Goal: Use online tool/utility: Utilize a website feature to perform a specific function

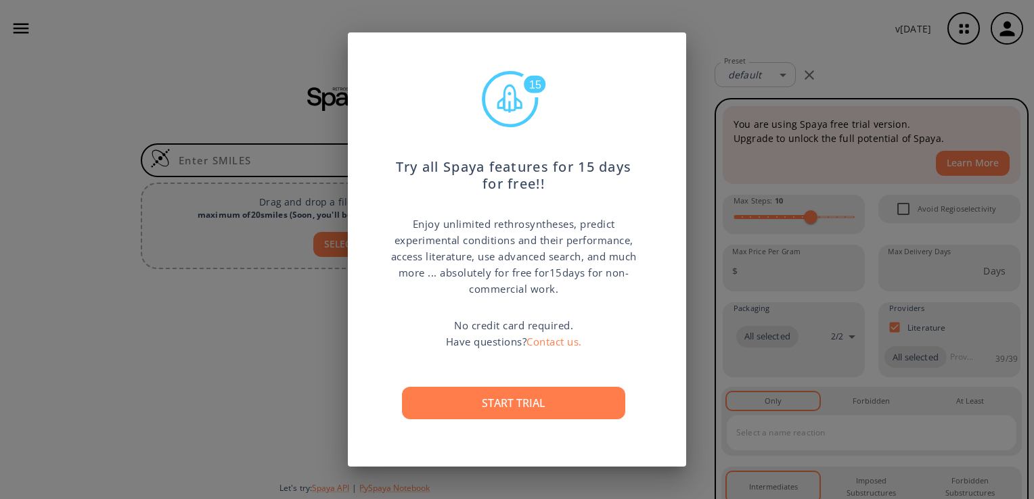
click at [732, 105] on div "15 Try all Spaya features for 15 days for free!! Enjoy unlimited rethrosynthese…" at bounding box center [517, 249] width 1034 height 499
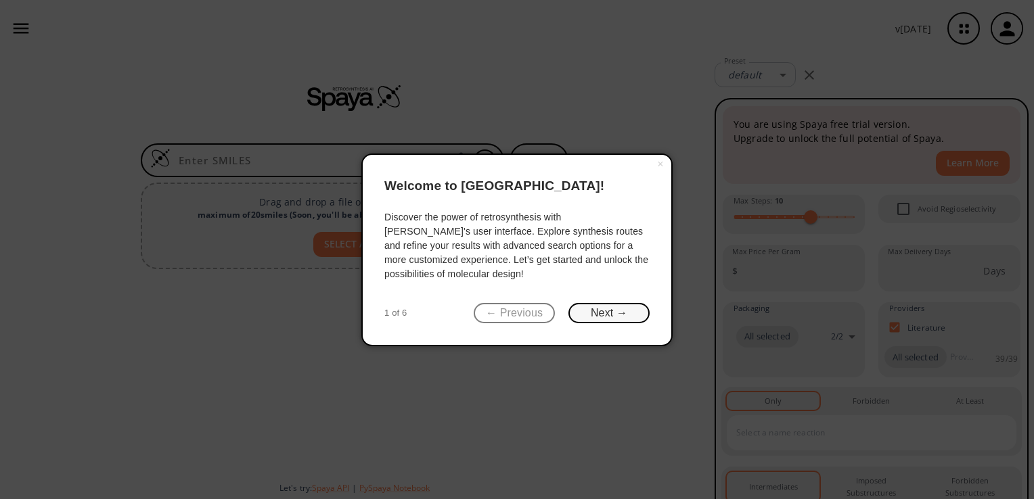
click at [614, 310] on button "Next →" at bounding box center [608, 313] width 81 height 21
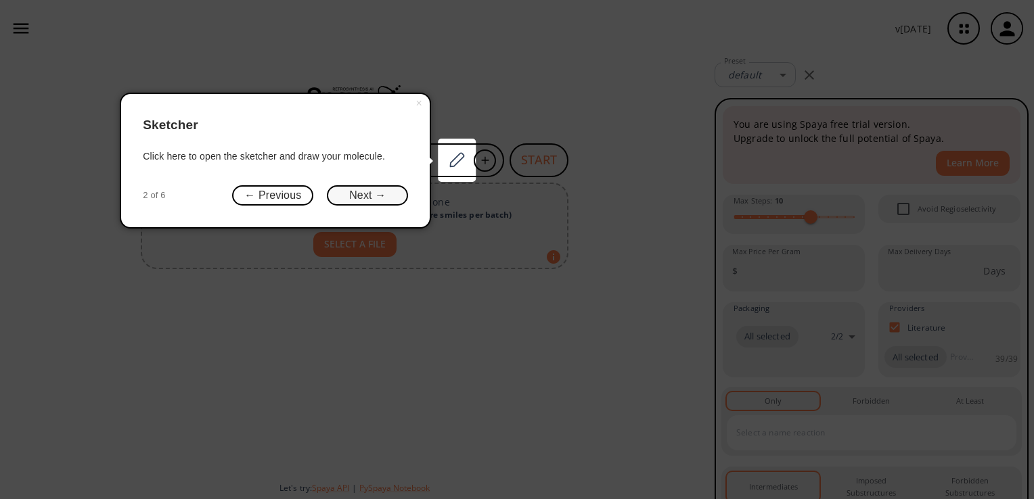
click at [365, 194] on button "Next →" at bounding box center [367, 195] width 81 height 21
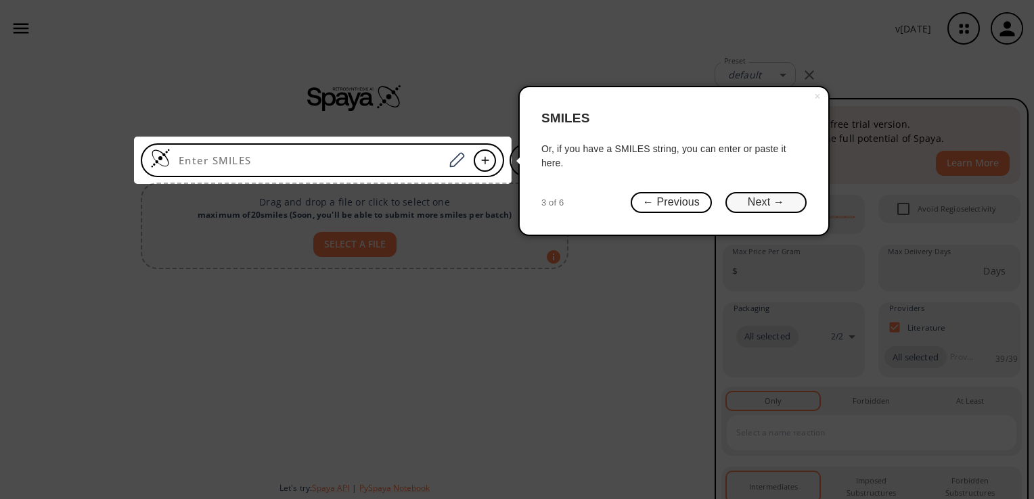
click at [770, 199] on button "Next →" at bounding box center [765, 202] width 81 height 21
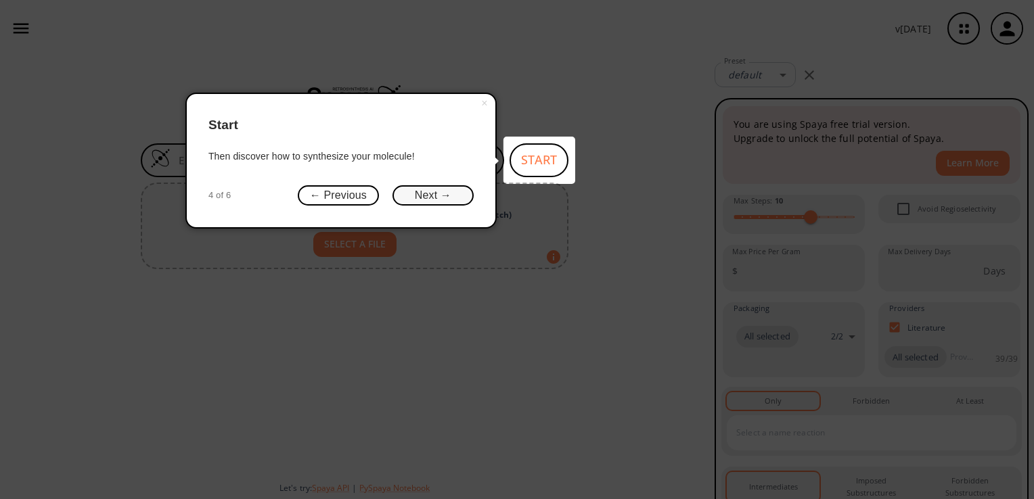
click at [430, 194] on button "Next →" at bounding box center [432, 195] width 81 height 21
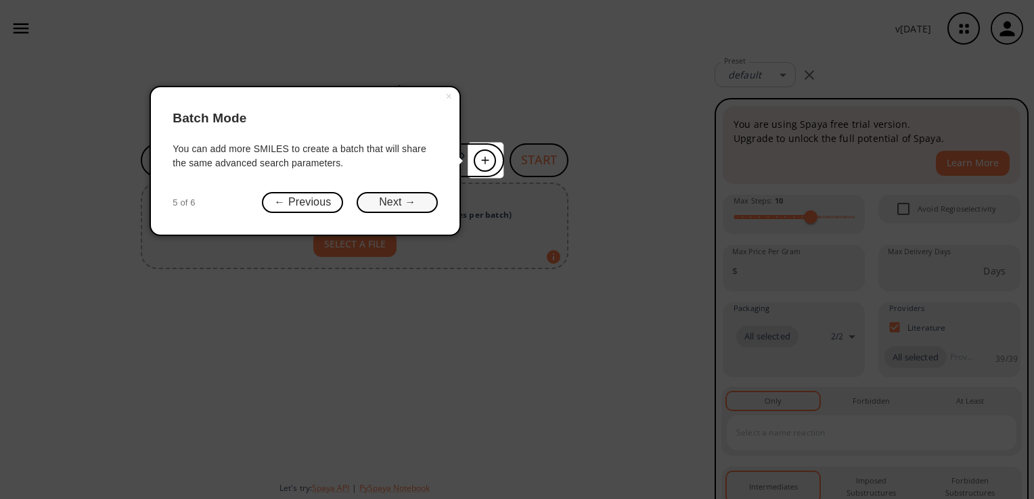
click at [390, 200] on button "Next →" at bounding box center [397, 202] width 81 height 21
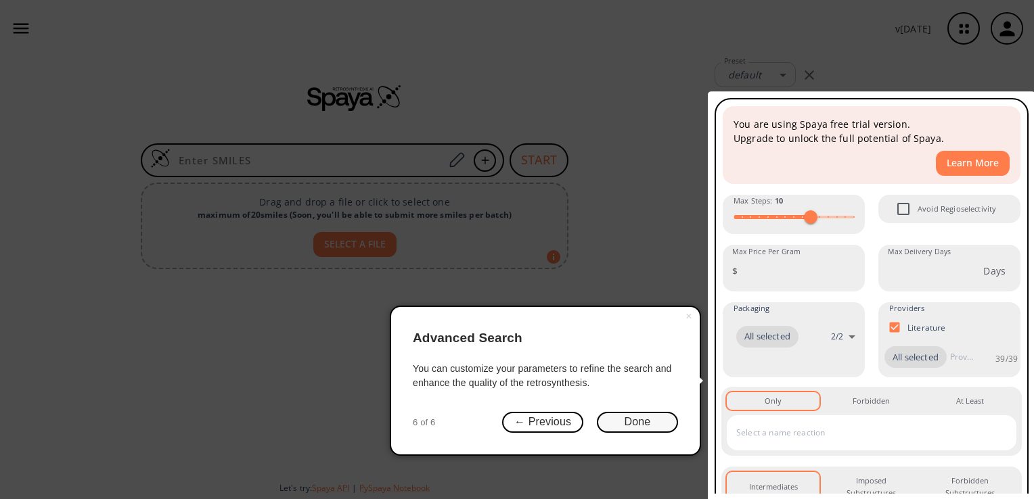
click at [648, 422] on button "Done" at bounding box center [637, 422] width 81 height 21
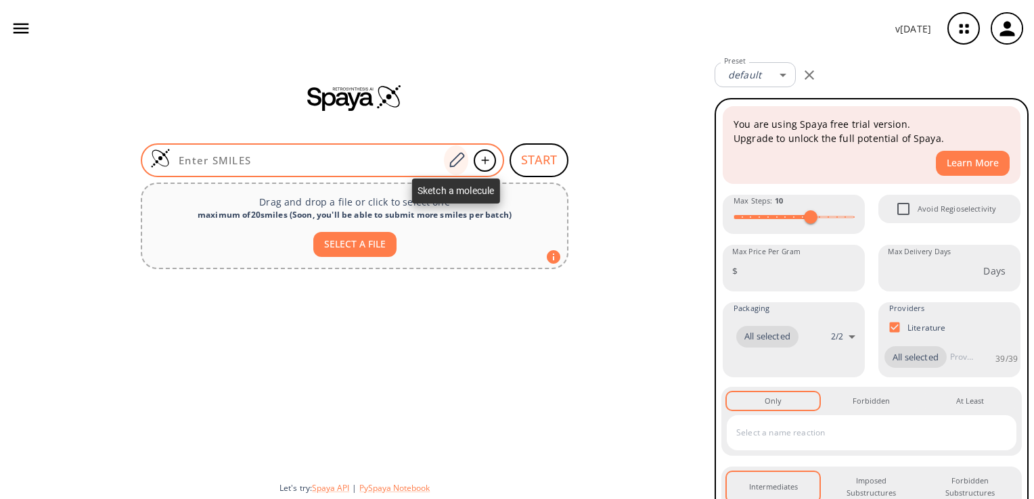
click at [448, 156] on icon at bounding box center [456, 161] width 18 height 18
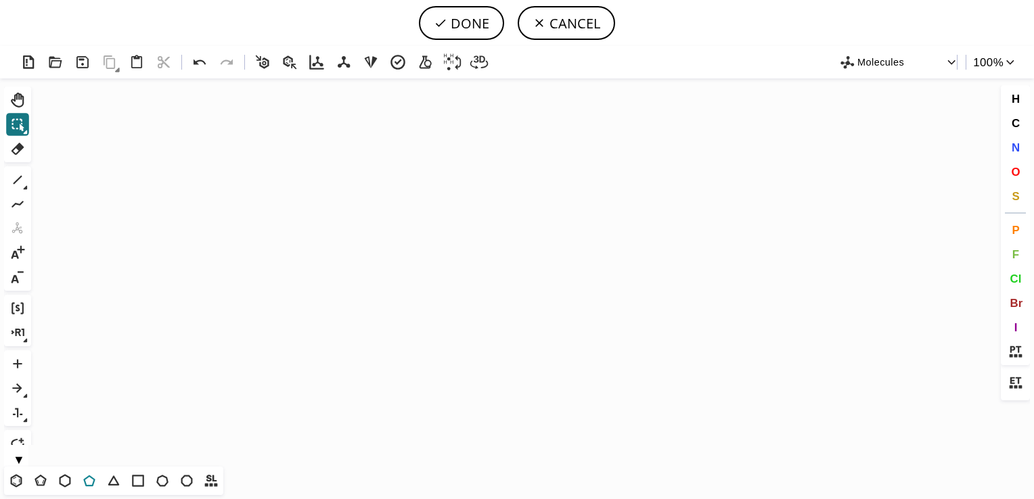
click at [87, 475] on icon at bounding box center [90, 481] width 18 height 18
click at [401, 279] on icon "Created with [PERSON_NAME] 2.3.0" at bounding box center [517, 272] width 961 height 388
click at [22, 480] on icon at bounding box center [16, 481] width 18 height 18
click at [1017, 143] on span "N" at bounding box center [1015, 147] width 8 height 13
click at [401, 258] on tspan "N" at bounding box center [400, 258] width 7 height 10
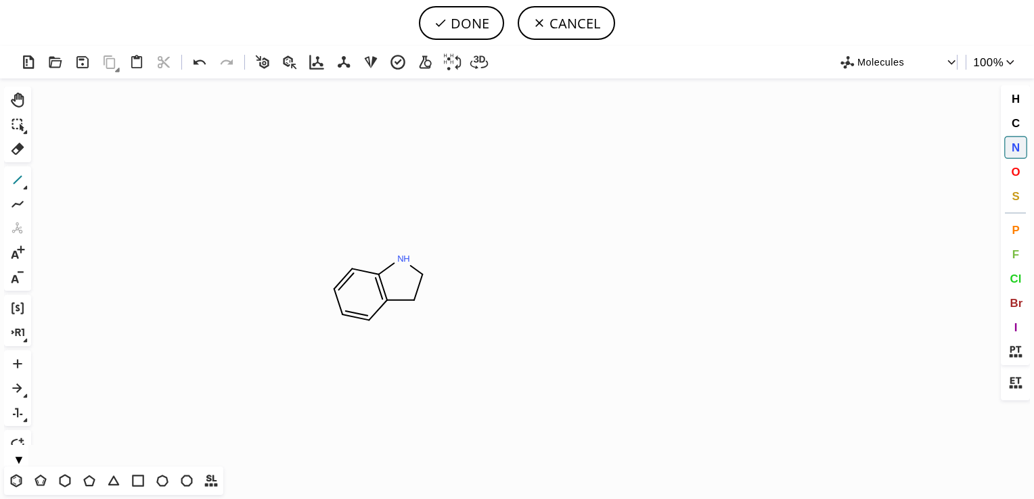
click at [25, 179] on icon at bounding box center [18, 180] width 18 height 18
click at [13, 479] on icon at bounding box center [16, 481] width 18 height 18
click at [20, 173] on icon at bounding box center [18, 180] width 18 height 18
click at [1014, 147] on span "N" at bounding box center [1015, 147] width 8 height 13
click at [468, 298] on tspan "N" at bounding box center [468, 299] width 7 height 10
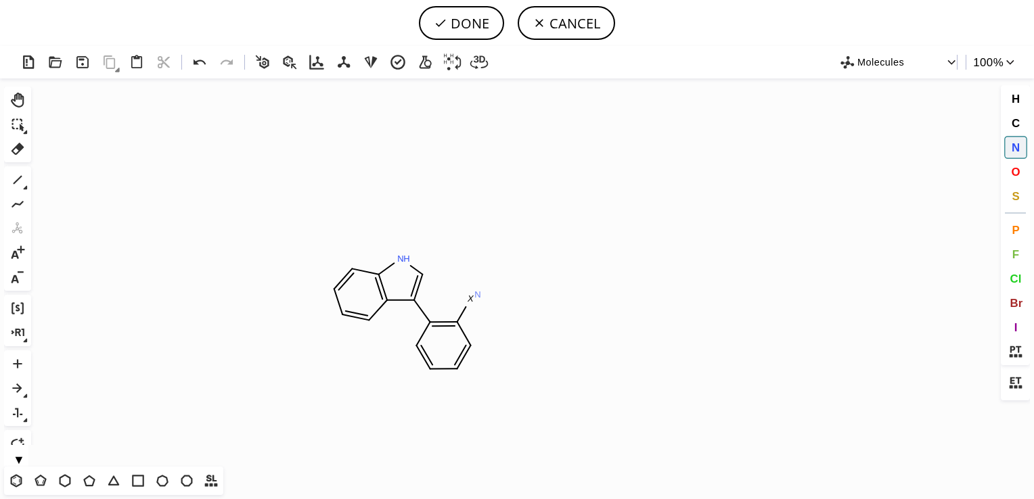
click at [478, 294] on tspan "N" at bounding box center [477, 295] width 7 height 10
click at [1014, 384] on icon at bounding box center [1015, 383] width 18 height 18
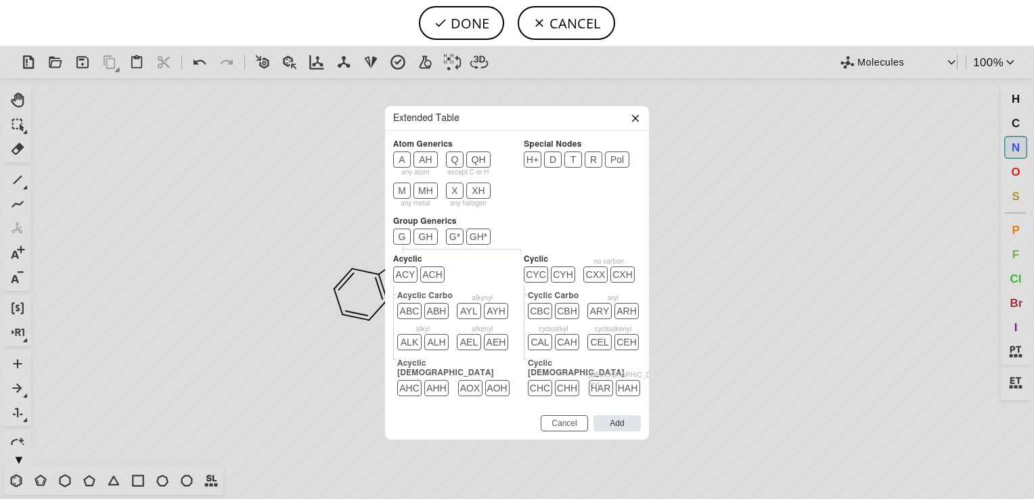
click at [635, 129] on header "Extended Table" at bounding box center [517, 118] width 264 height 25
click at [635, 124] on icon at bounding box center [635, 118] width 11 height 11
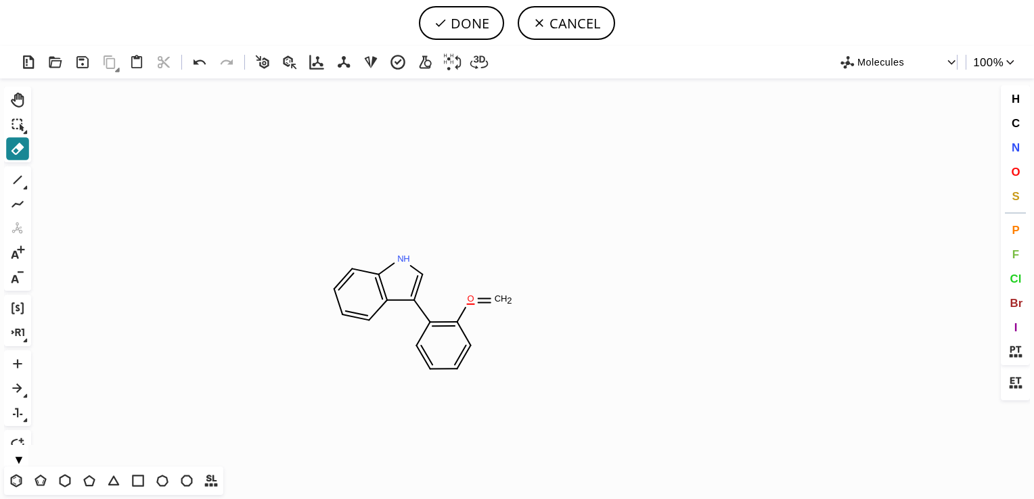
click at [22, 154] on icon at bounding box center [18, 149] width 18 height 18
click at [501, 300] on tspan "H" at bounding box center [504, 299] width 7 height 10
click at [476, 296] on tspan "H" at bounding box center [477, 299] width 7 height 10
click at [14, 177] on icon at bounding box center [18, 180] width 18 height 18
click at [1011, 149] on span "N" at bounding box center [1015, 147] width 8 height 13
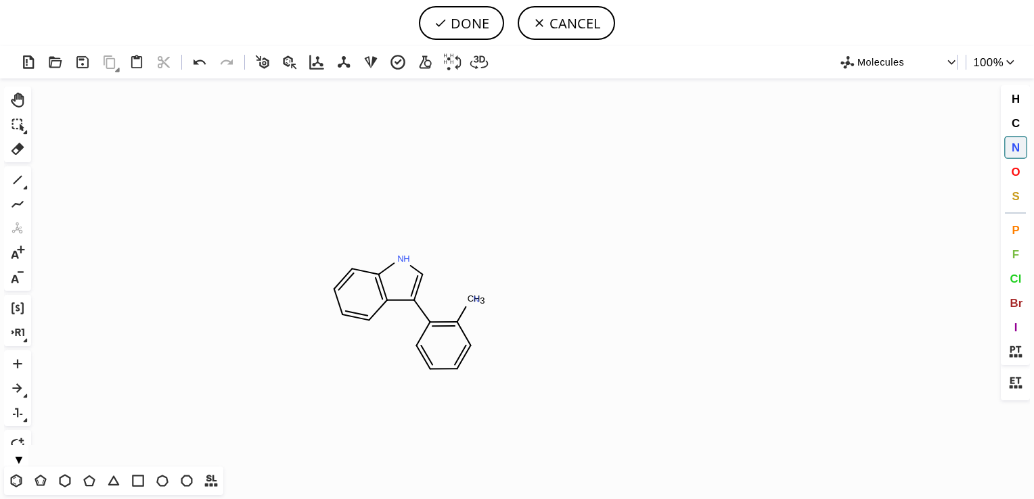
click at [476, 299] on tspan "N" at bounding box center [476, 299] width 7 height 10
click at [1014, 344] on icon at bounding box center [1015, 352] width 18 height 18
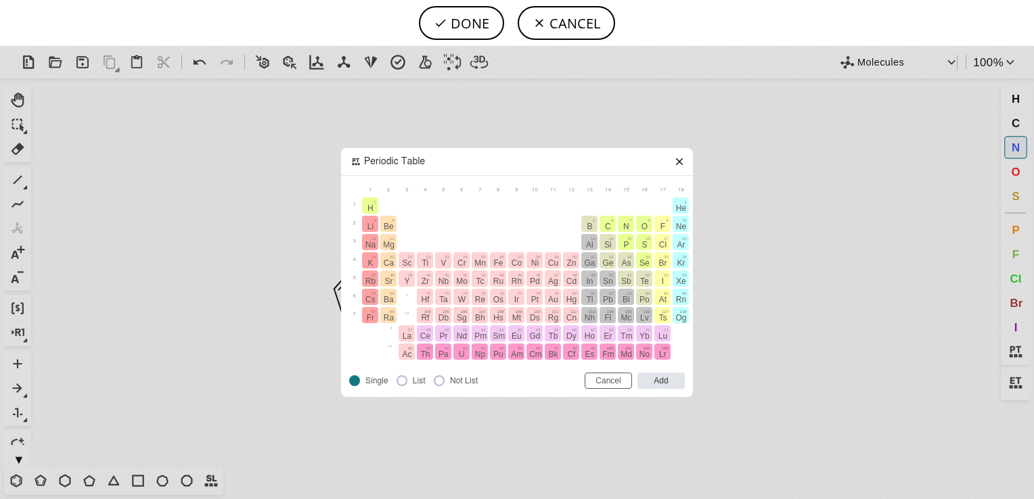
click at [676, 161] on icon at bounding box center [679, 161] width 11 height 11
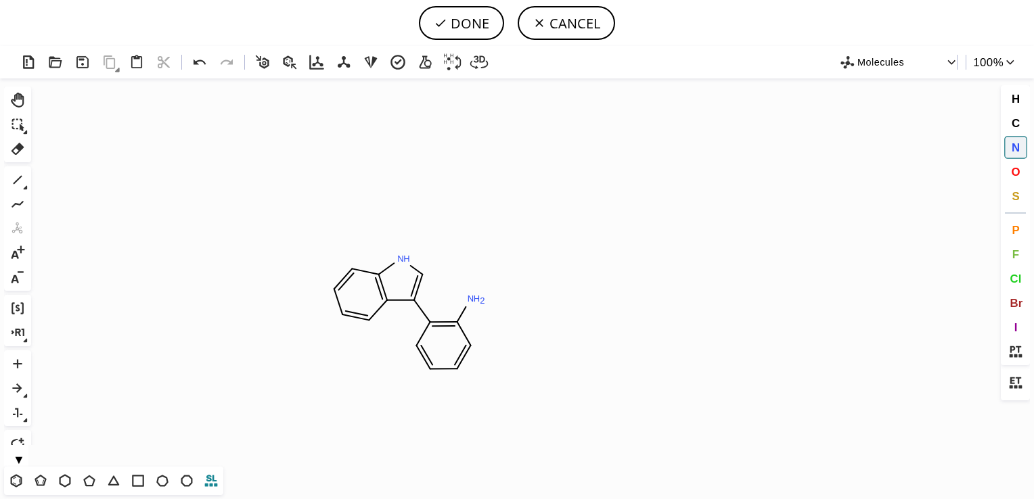
click at [210, 486] on icon at bounding box center [211, 481] width 13 height 12
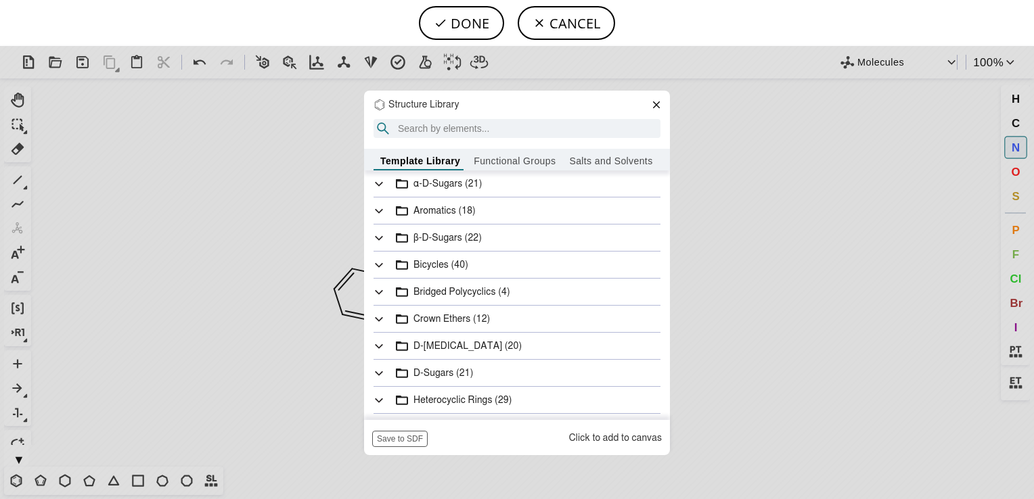
click at [652, 100] on icon at bounding box center [656, 104] width 11 height 11
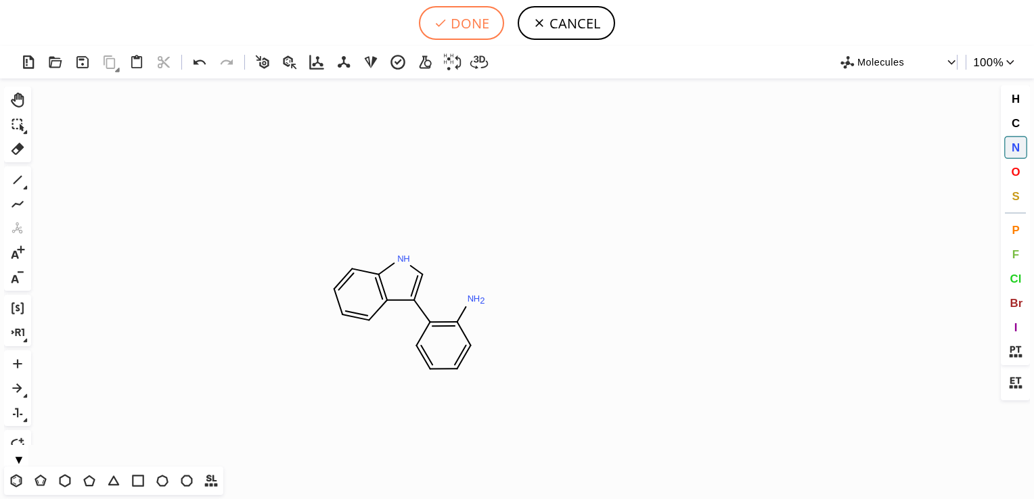
click at [463, 17] on button "DONE" at bounding box center [461, 23] width 85 height 34
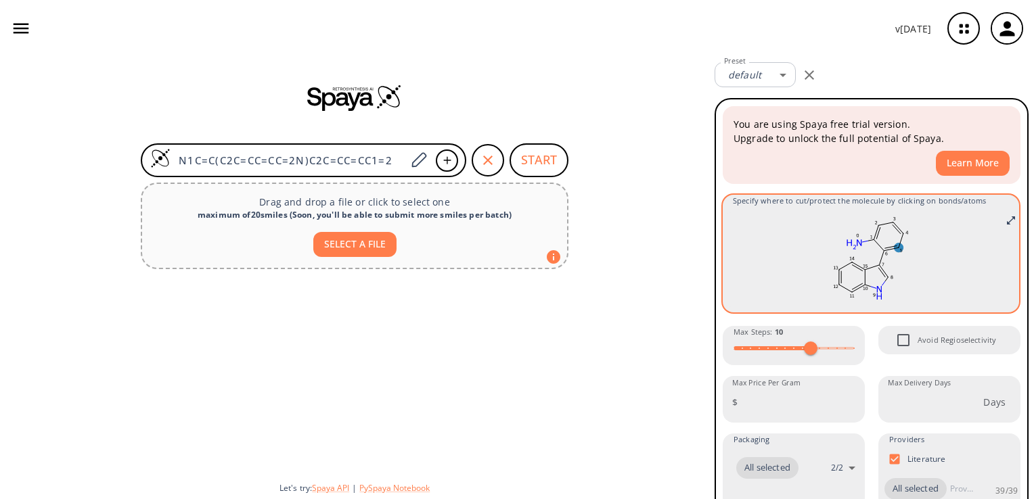
click at [894, 248] on ellipse at bounding box center [898, 247] width 9 height 9
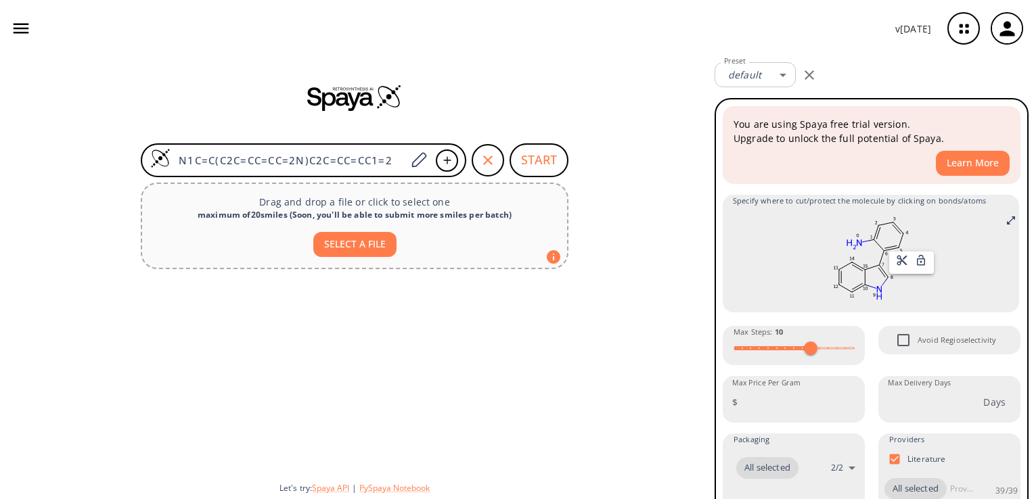
click at [414, 156] on div at bounding box center [517, 249] width 1034 height 499
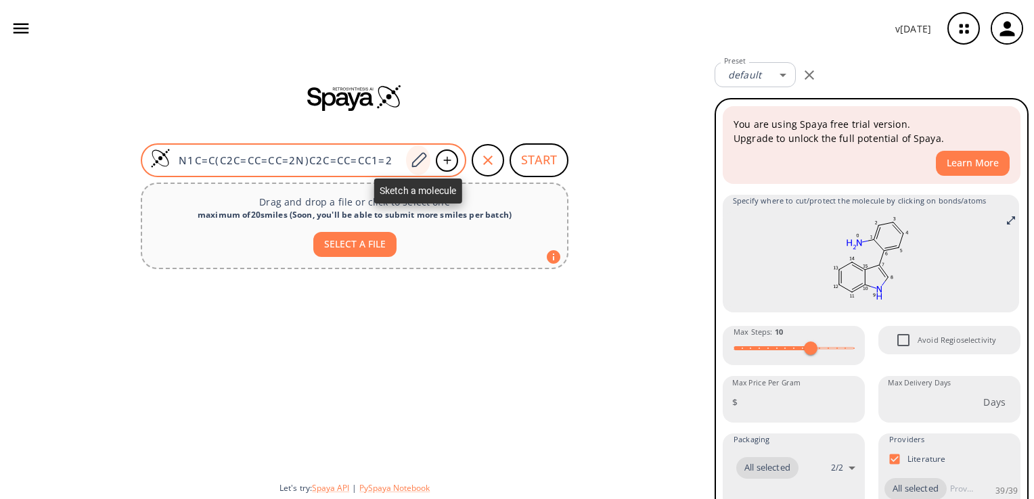
click at [422, 156] on icon at bounding box center [418, 161] width 18 height 18
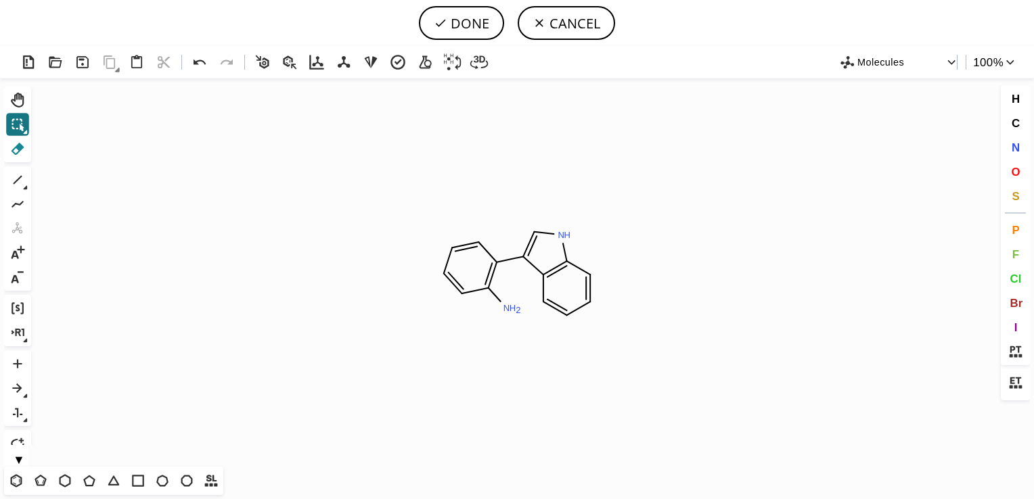
click at [13, 148] on icon at bounding box center [18, 149] width 18 height 18
click at [508, 302] on rect at bounding box center [512, 309] width 24 height 18
click at [16, 178] on icon at bounding box center [18, 180] width 18 height 18
click at [1017, 145] on span "N" at bounding box center [1015, 147] width 8 height 13
click at [491, 216] on tspan "N" at bounding box center [491, 216] width 7 height 10
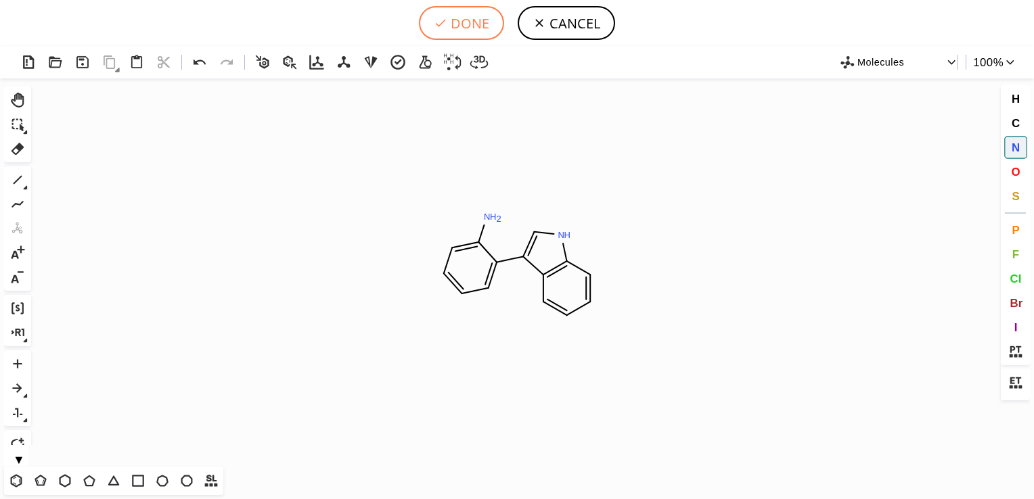
click at [441, 23] on icon at bounding box center [441, 23] width 14 height 14
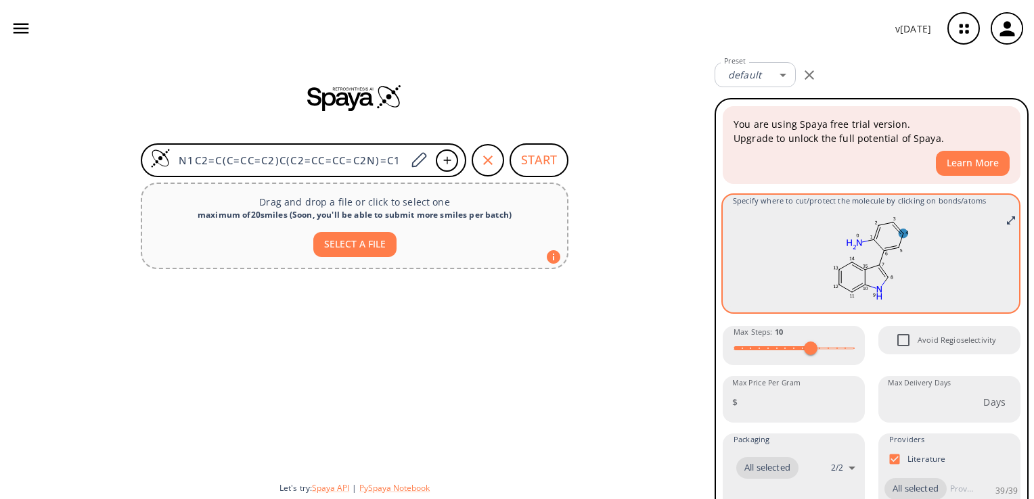
click at [900, 234] on ellipse at bounding box center [903, 233] width 9 height 9
drag, startPoint x: 993, startPoint y: 212, endPoint x: 995, endPoint y: 224, distance: 11.6
click at [995, 224] on div at bounding box center [517, 249] width 1034 height 499
click at [995, 224] on rect at bounding box center [871, 259] width 276 height 95
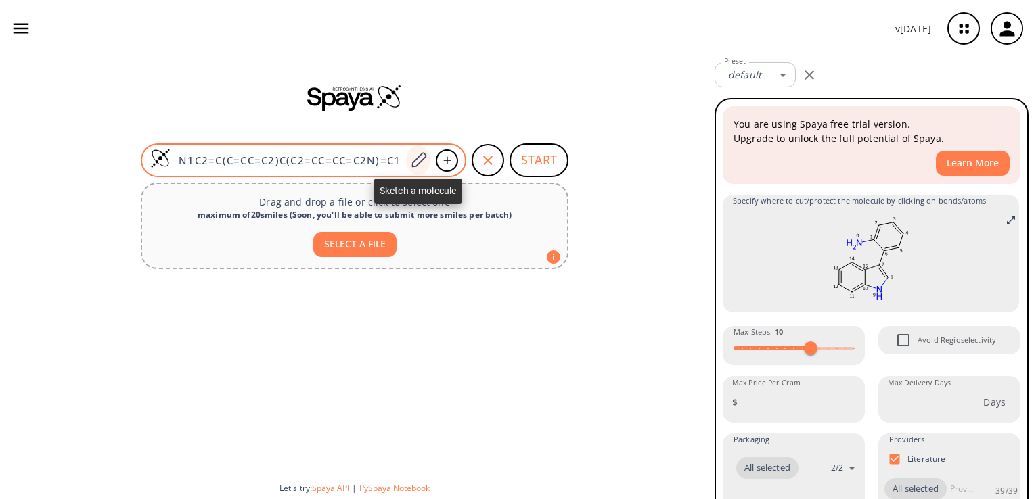
click at [414, 166] on icon at bounding box center [418, 159] width 15 height 15
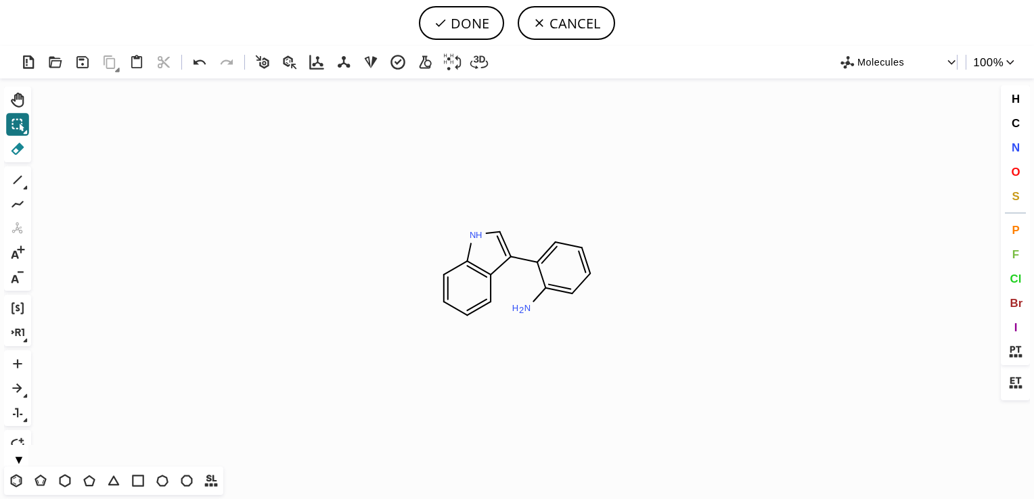
click at [19, 144] on icon at bounding box center [18, 149] width 13 height 12
click at [521, 302] on rect at bounding box center [521, 309] width 25 height 18
click at [14, 180] on icon at bounding box center [18, 180] width 18 height 18
click at [1014, 150] on span "N" at bounding box center [1015, 147] width 8 height 13
click at [545, 221] on tspan "N" at bounding box center [545, 222] width 7 height 10
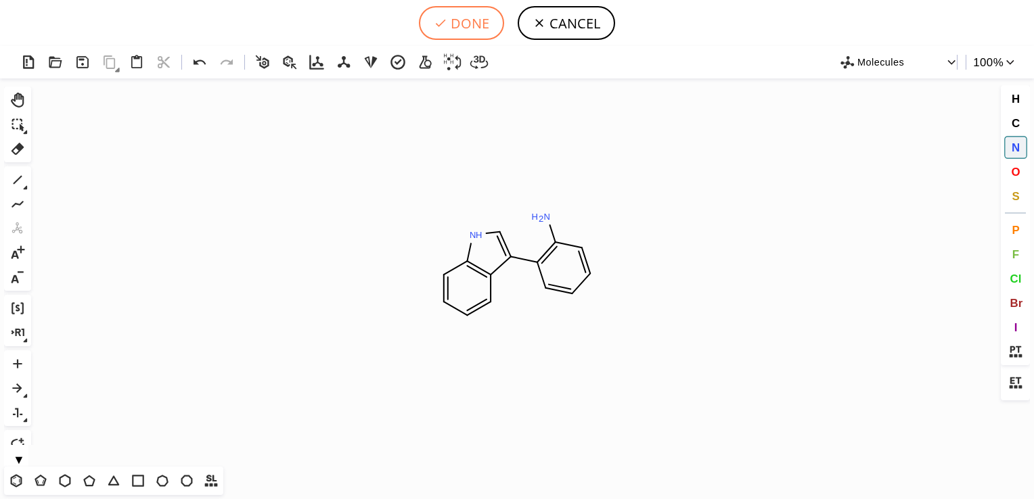
click at [470, 25] on button "DONE" at bounding box center [461, 23] width 85 height 34
type input "N1C=C(C2C=CC=CC=2N)C2C=CC=CC1=2"
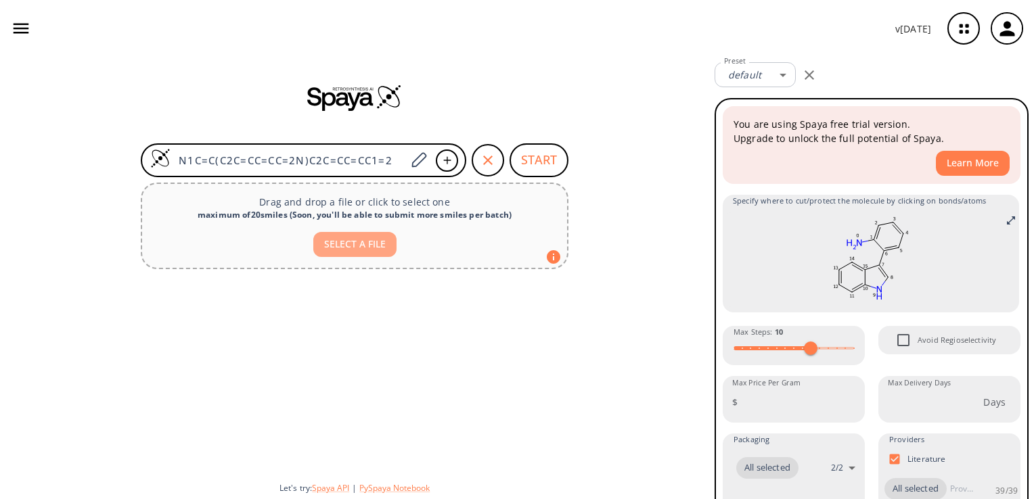
click at [363, 240] on button "SELECT A FILE" at bounding box center [354, 244] width 83 height 25
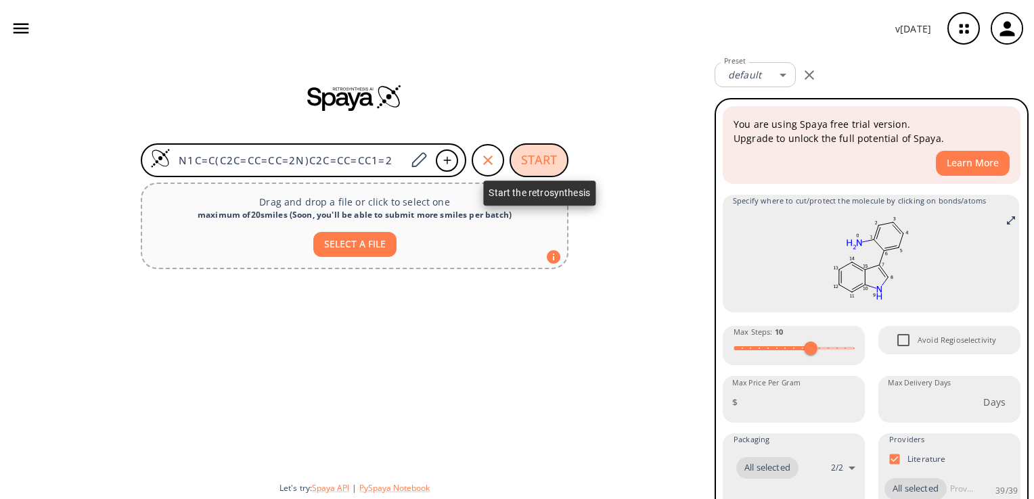
click at [533, 153] on button "START" at bounding box center [539, 160] width 59 height 34
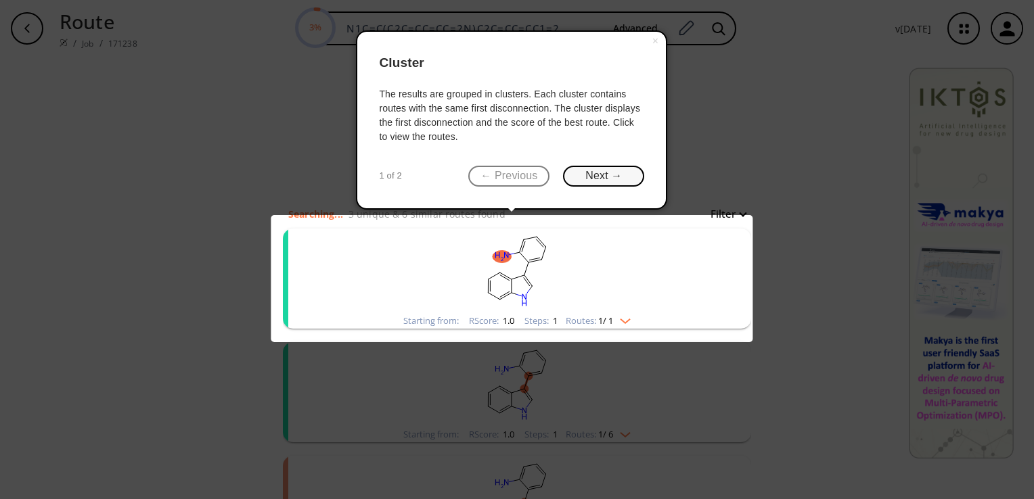
click at [602, 175] on button "Next →" at bounding box center [603, 176] width 81 height 21
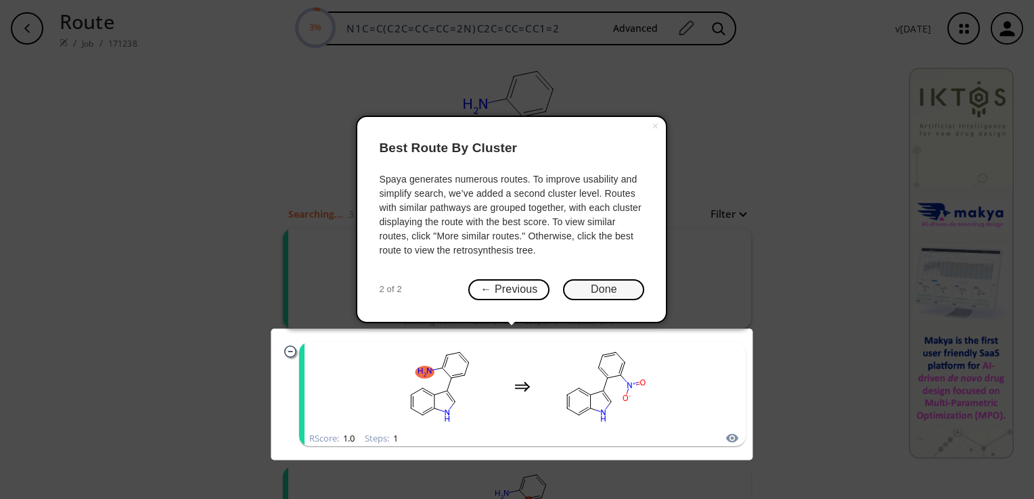
click at [587, 279] on button "Done" at bounding box center [603, 289] width 81 height 21
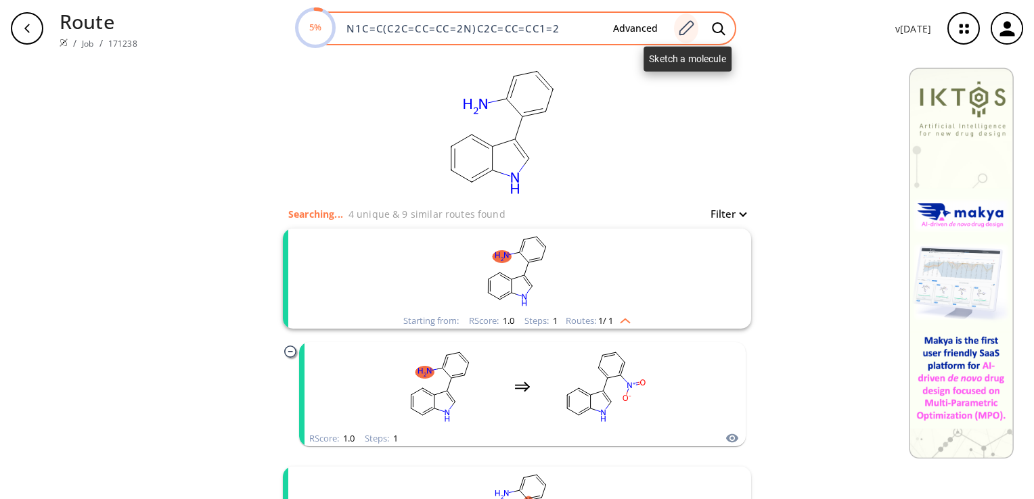
click at [685, 25] on icon at bounding box center [686, 29] width 18 height 18
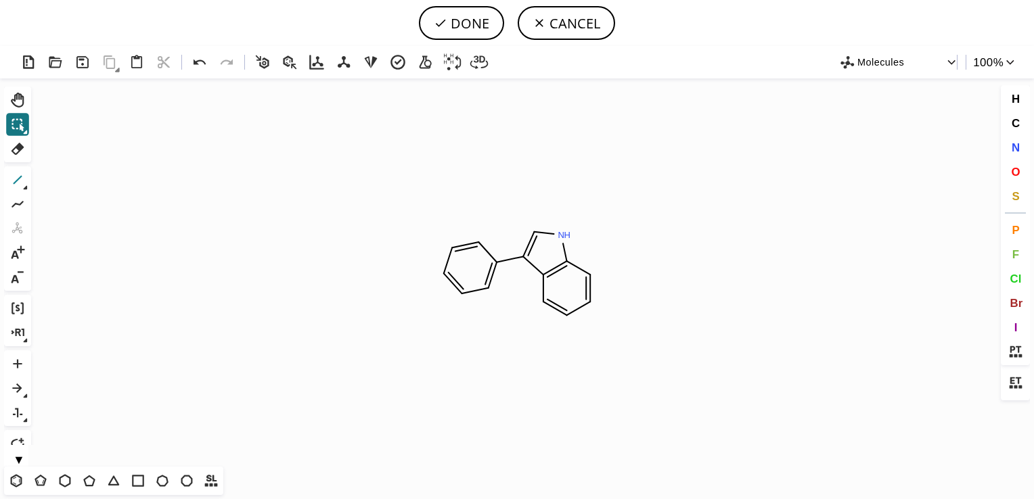
click at [24, 176] on icon at bounding box center [18, 180] width 18 height 18
click at [1019, 146] on span "N" at bounding box center [1015, 147] width 8 height 13
click at [493, 213] on tspan "N" at bounding box center [492, 213] width 7 height 10
click at [470, 24] on button "DONE" at bounding box center [461, 23] width 85 height 34
type input "N1C2=C(C=CC=C2)C(C2=CC=CC=C2N)=C1"
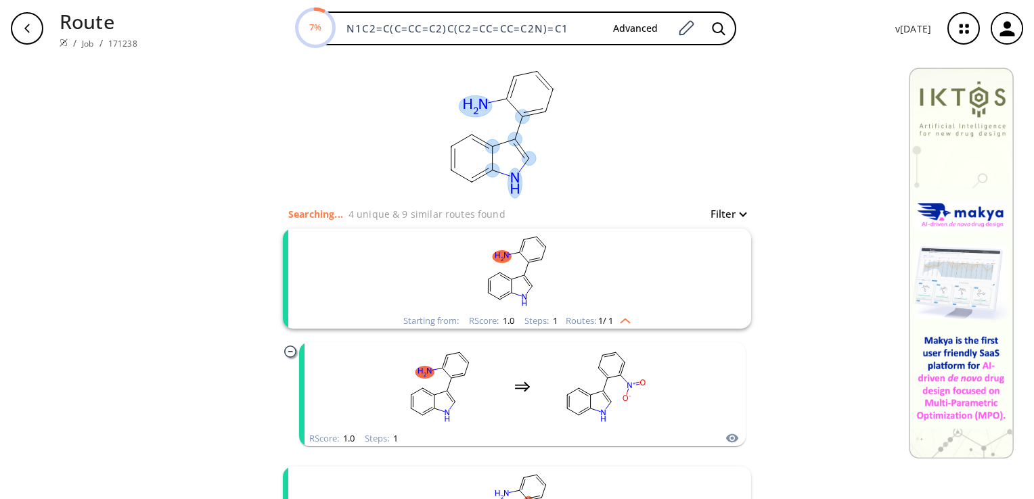
drag, startPoint x: 474, startPoint y: 106, endPoint x: 537, endPoint y: 106, distance: 63.6
click at [492, 106] on ellipse at bounding box center [475, 106] width 33 height 22
click at [537, 112] on icon at bounding box center [533, 114] width 23 height 5
click at [543, 112] on ellipse at bounding box center [545, 112] width 14 height 14
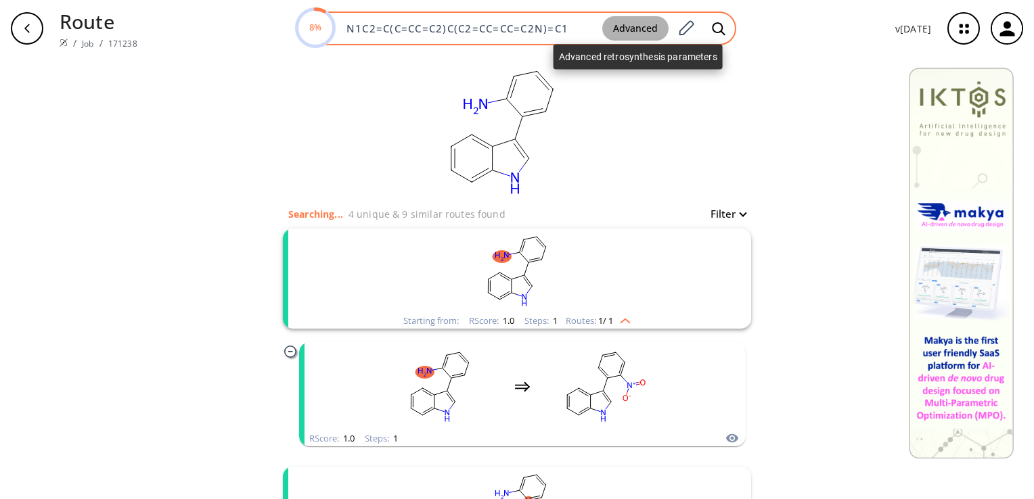
click at [650, 27] on button "Advanced" at bounding box center [635, 28] width 66 height 25
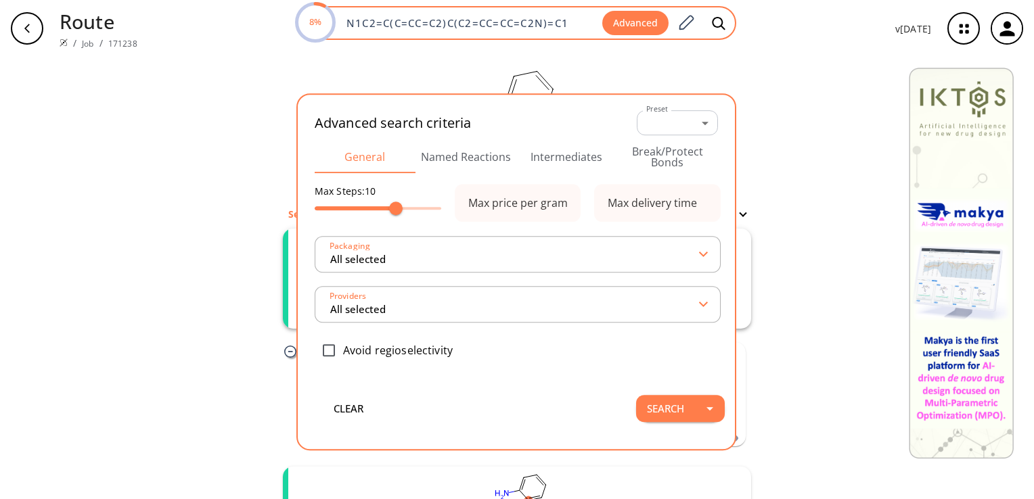
type input "All selected"
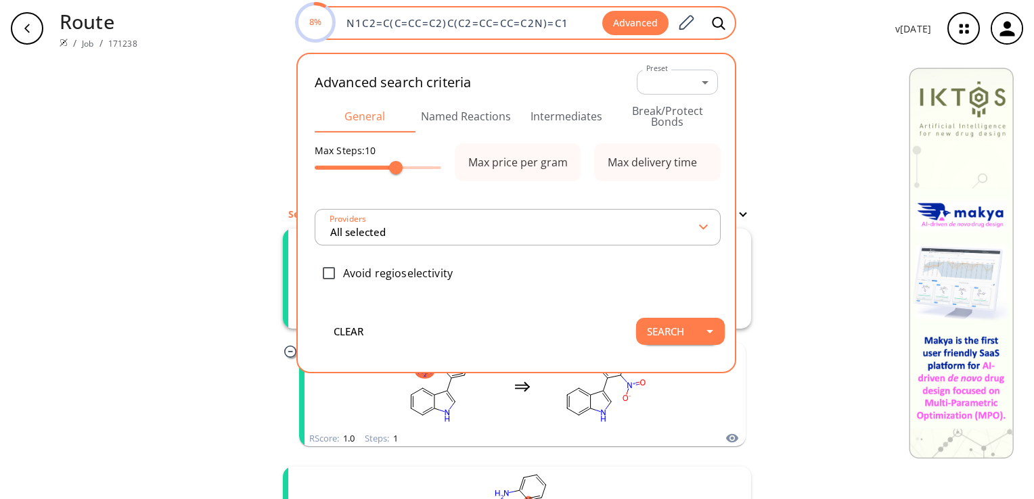
type input "All selected"
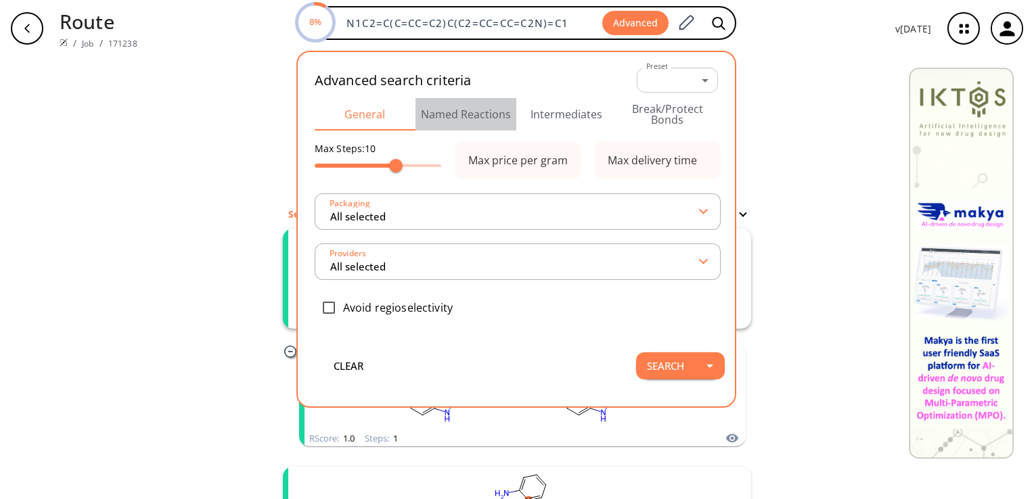
click at [482, 114] on button "Named Reactions" at bounding box center [465, 114] width 101 height 32
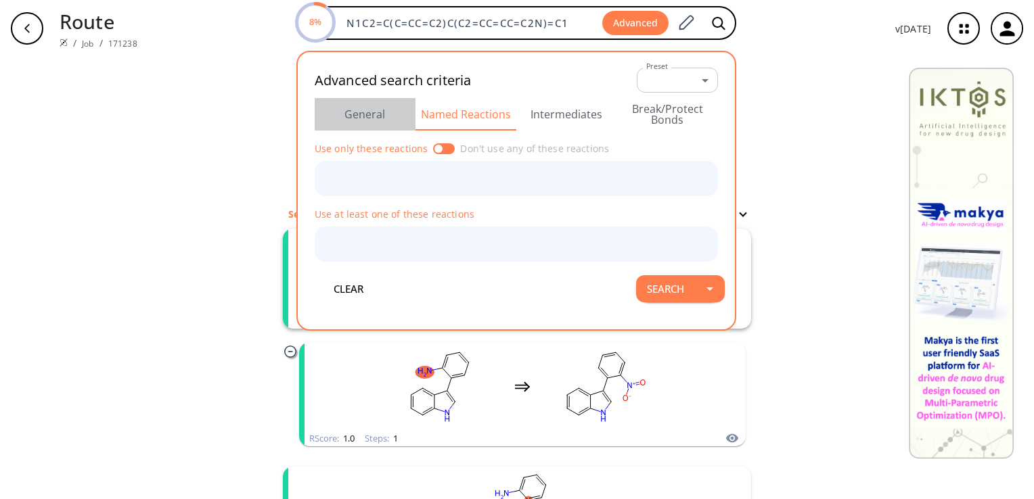
click at [363, 122] on button "General" at bounding box center [365, 114] width 101 height 32
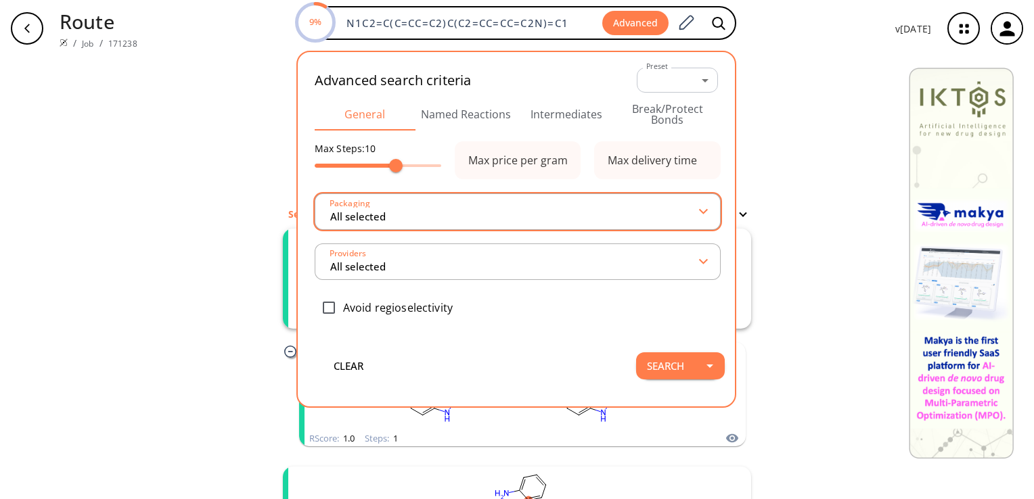
click at [692, 207] on input "All selected" at bounding box center [515, 212] width 372 height 24
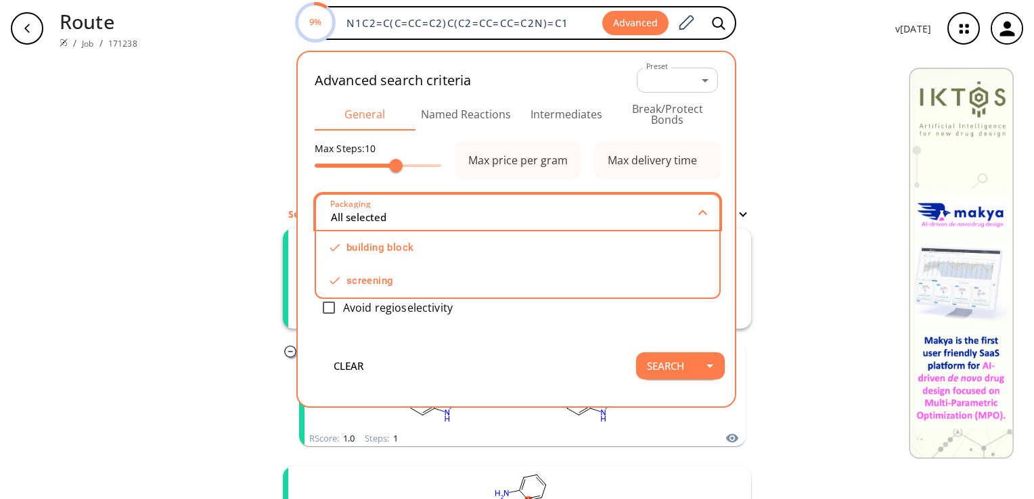
click at [692, 207] on input "All selected" at bounding box center [515, 212] width 370 height 24
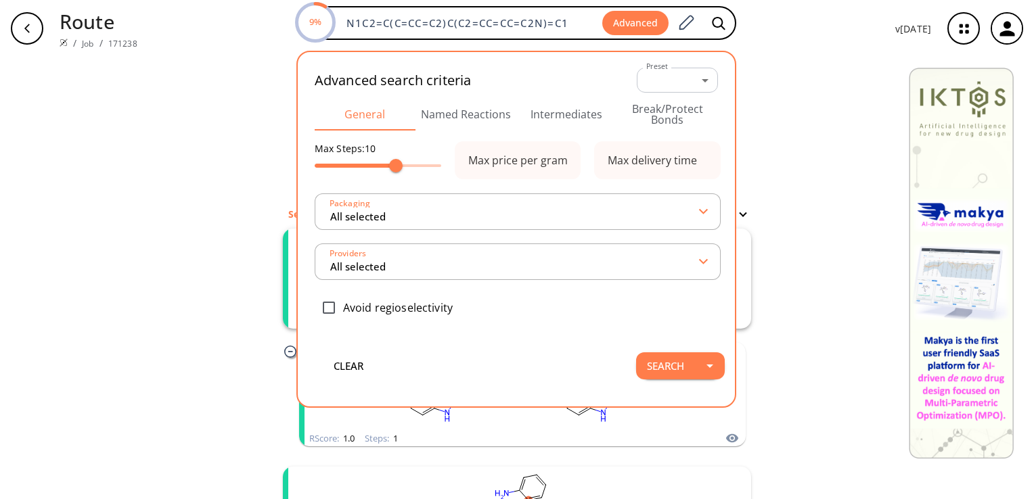
click at [792, 59] on div "clear Searching... 4 unique & 9 similar routes found Filter Starting from: RSco…" at bounding box center [517, 406] width 1034 height 698
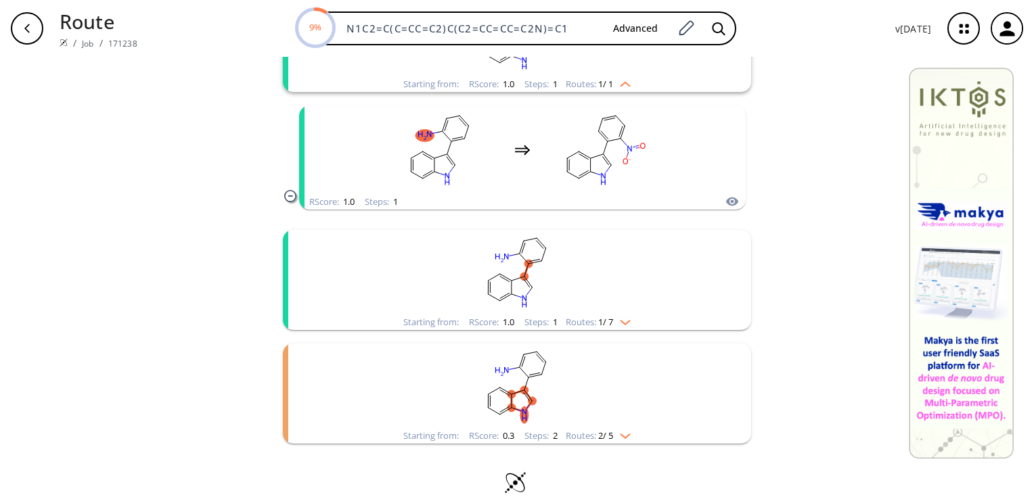
scroll to position [238, 0]
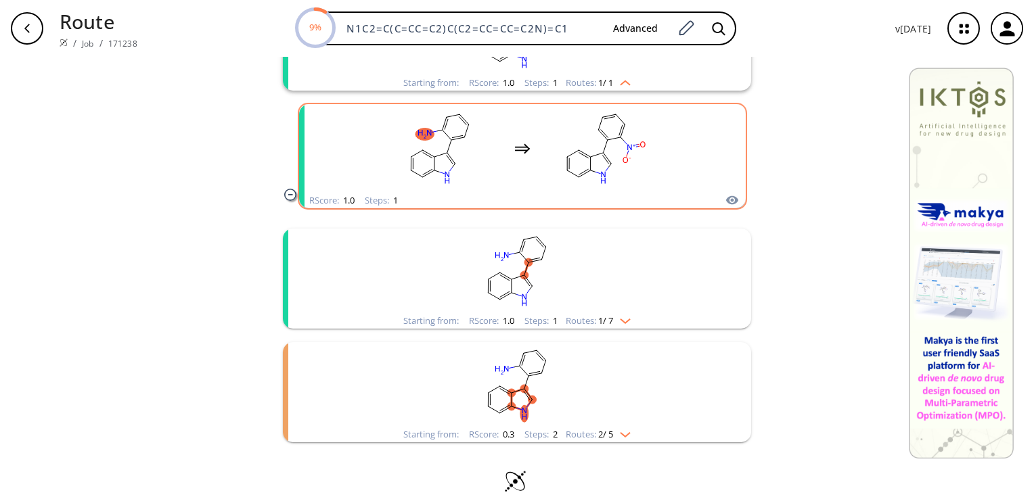
click at [589, 148] on rect "clusters" at bounding box center [605, 148] width 122 height 85
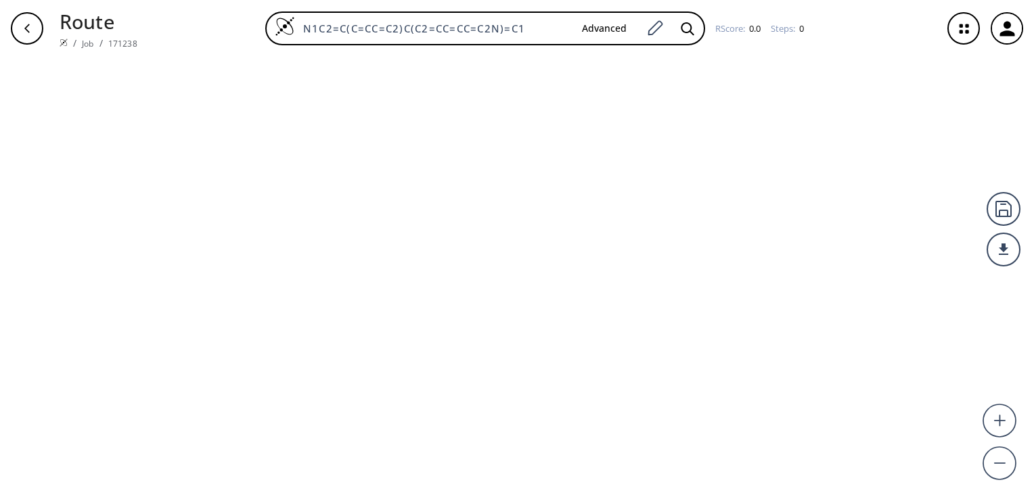
type input "N1C=C(C2C=CC=CC=2N)C2C=CC=CC1=2"
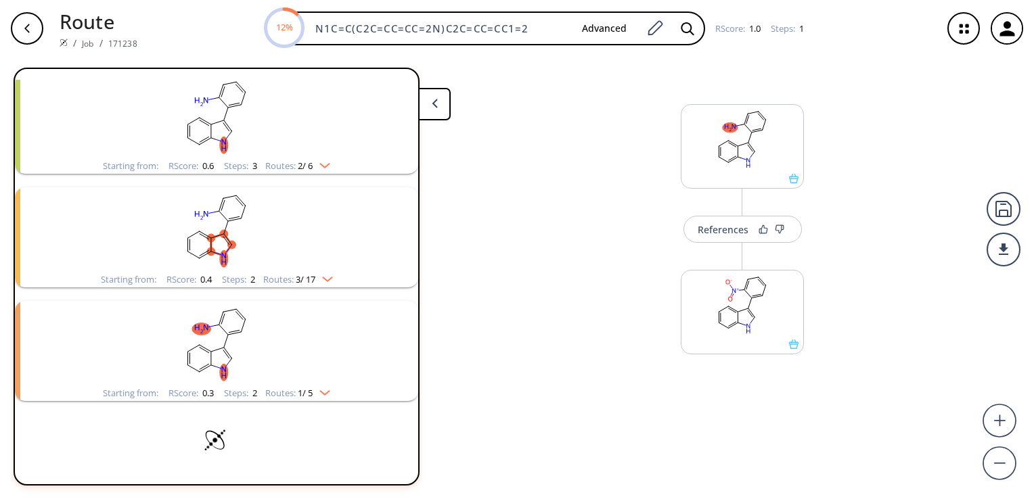
scroll to position [417, 0]
click at [327, 162] on img "clusters" at bounding box center [322, 164] width 18 height 11
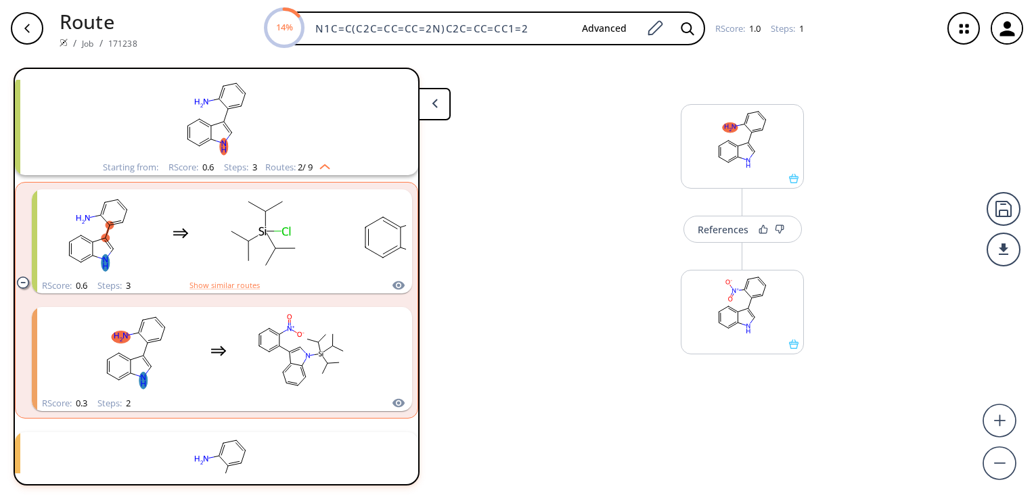
click at [327, 162] on img "clusters" at bounding box center [322, 164] width 18 height 11
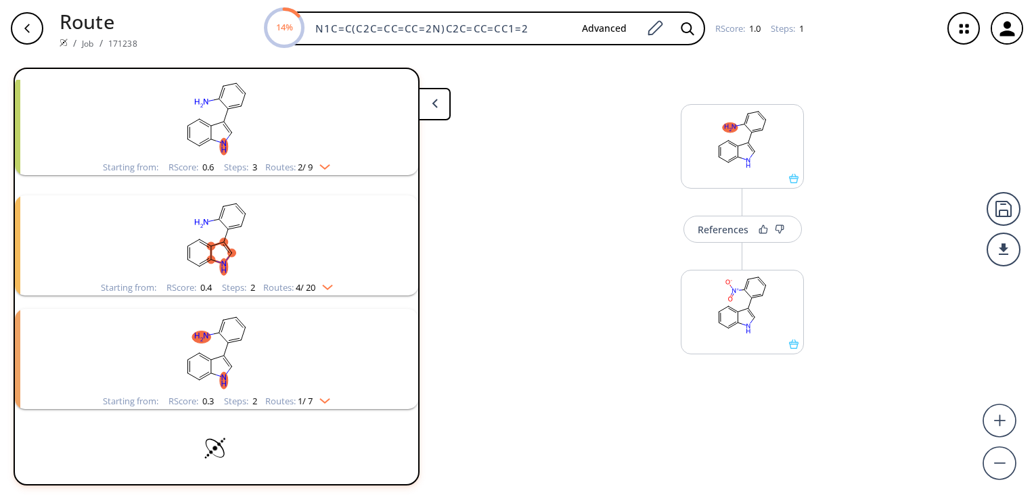
scroll to position [0, 0]
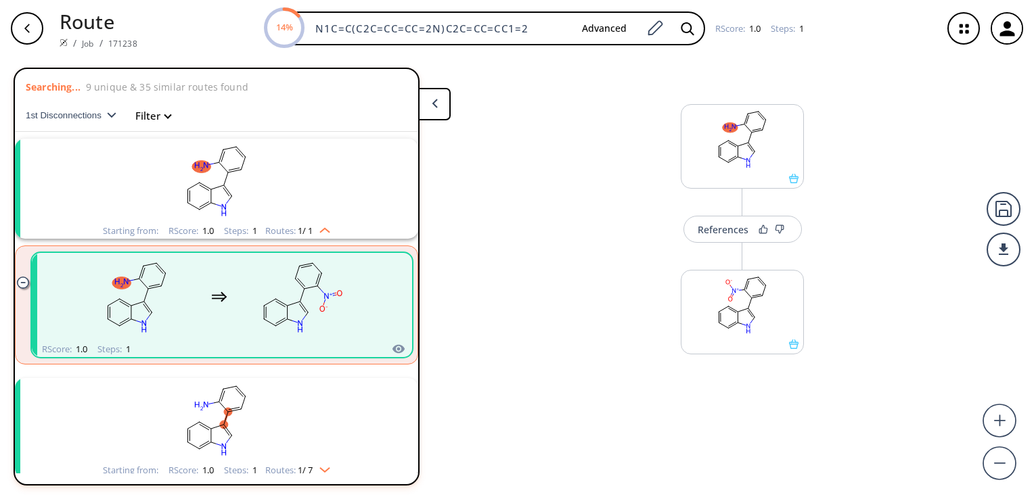
click at [321, 226] on img "clusters" at bounding box center [322, 228] width 18 height 11
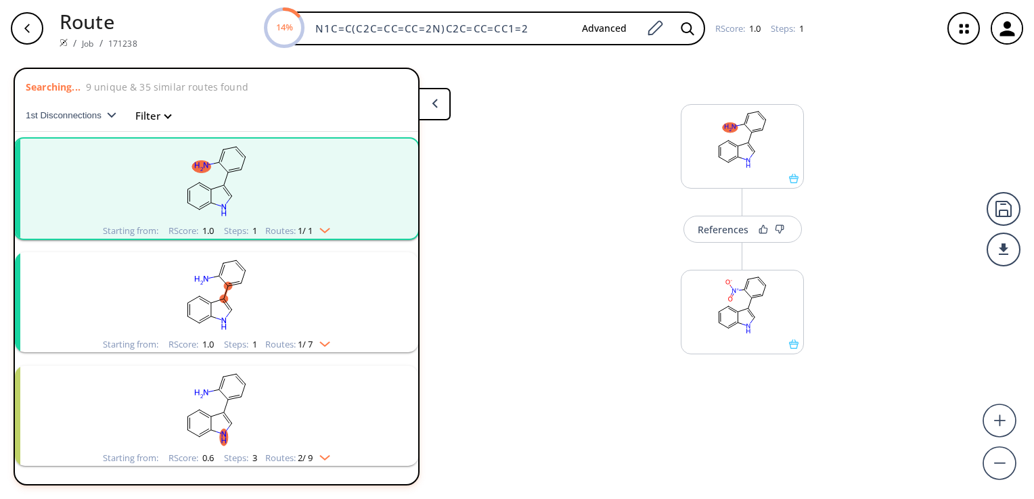
click at [321, 226] on img "clusters" at bounding box center [322, 228] width 18 height 11
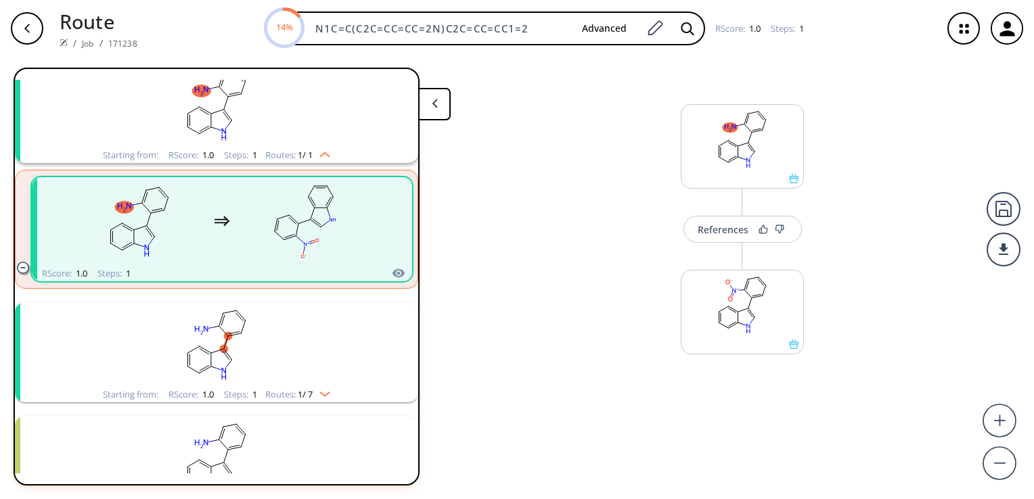
scroll to position [77, 0]
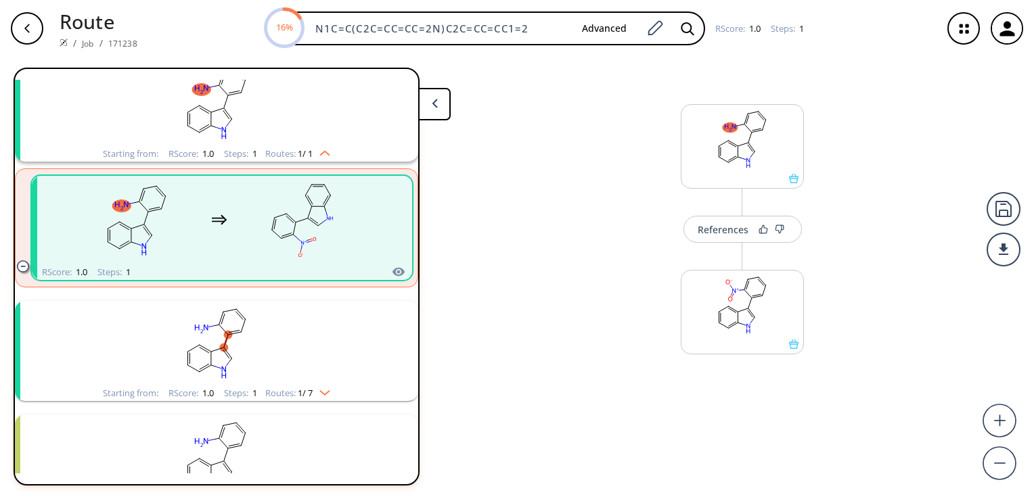
click at [321, 390] on img "clusters" at bounding box center [322, 390] width 18 height 11
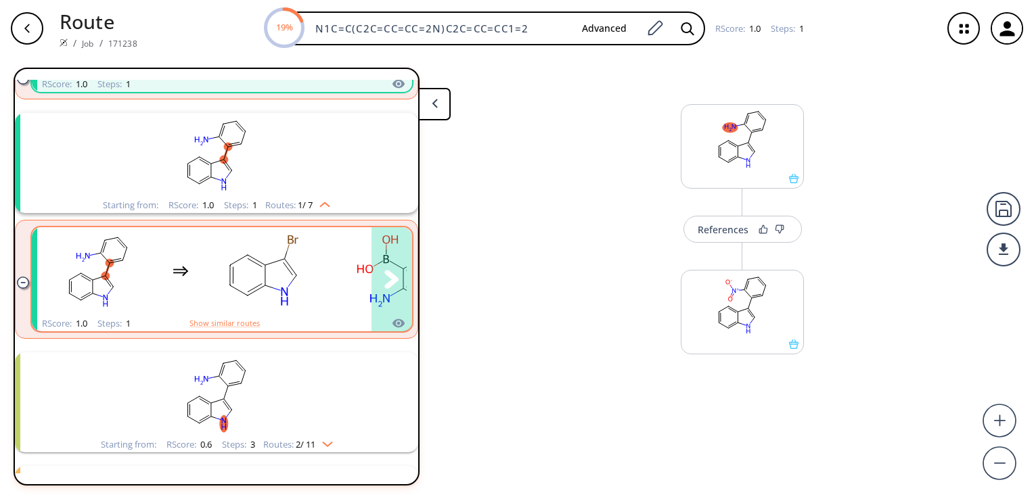
scroll to position [319, 0]
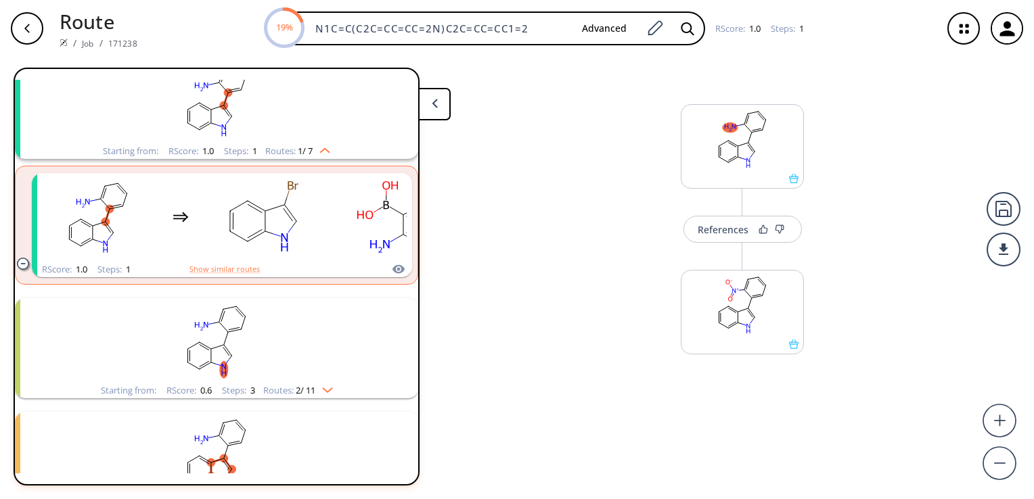
click at [317, 386] on img "clusters" at bounding box center [324, 387] width 18 height 11
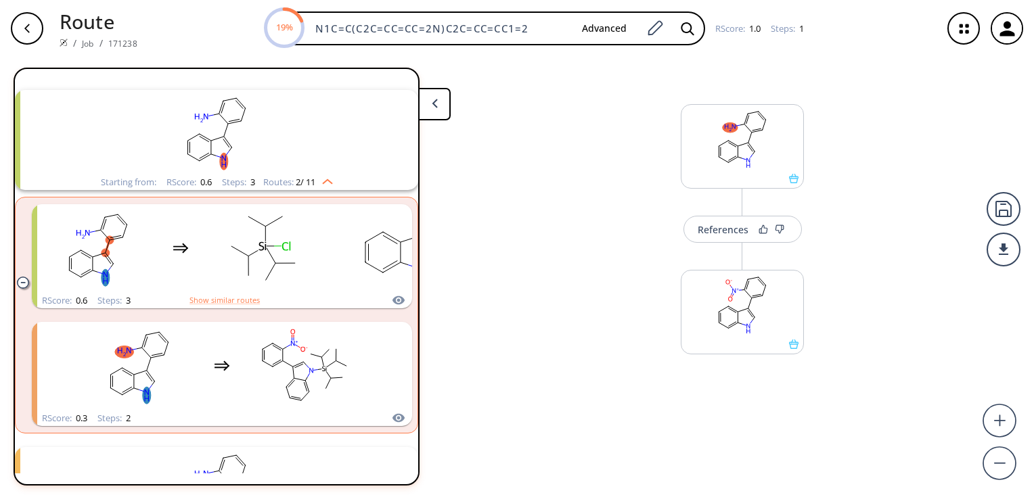
scroll to position [528, 0]
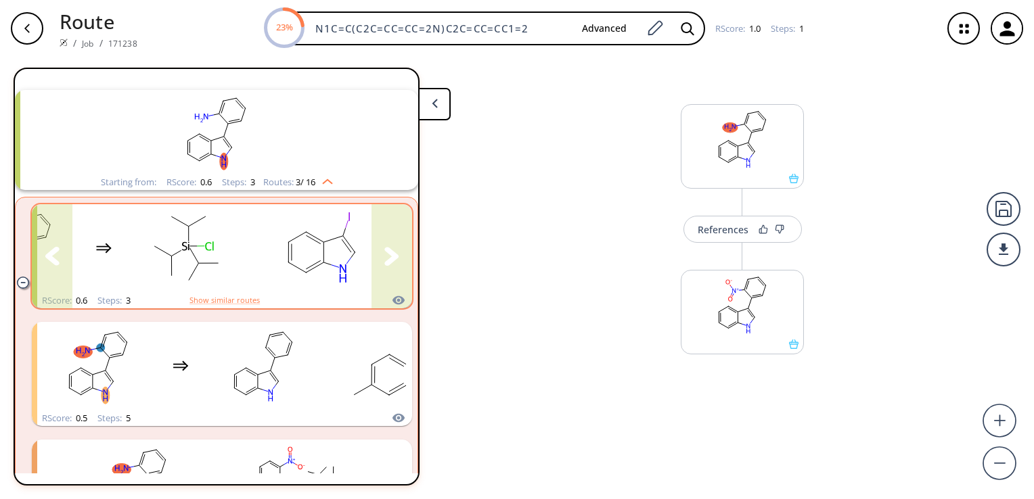
click at [376, 254] on button "clusters" at bounding box center [392, 256] width 41 height 104
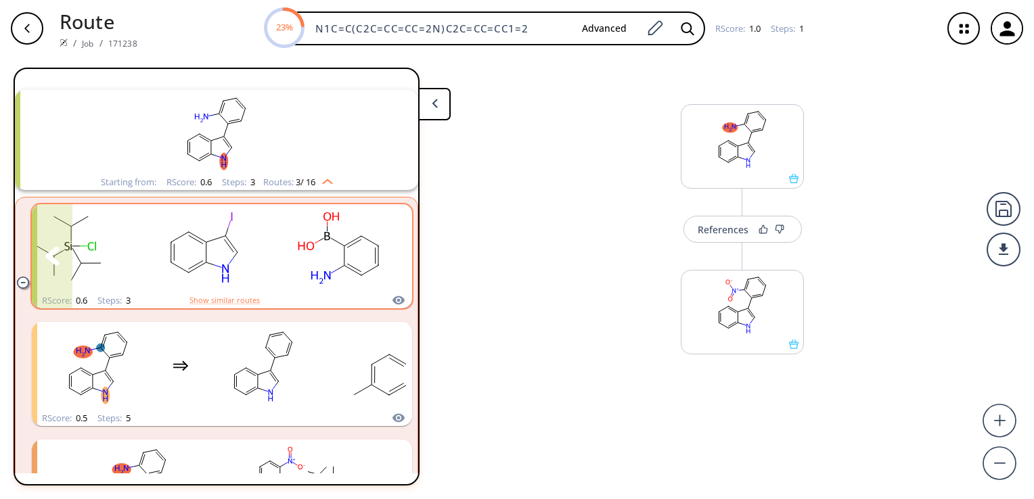
click at [376, 254] on button "clusters" at bounding box center [392, 256] width 41 height 104
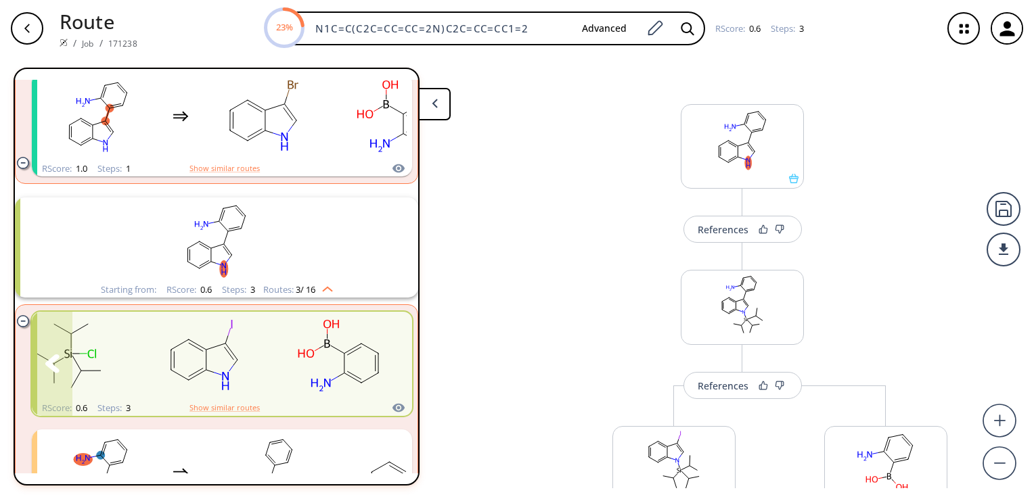
scroll to position [419, 0]
click at [325, 288] on img "clusters" at bounding box center [324, 288] width 18 height 11
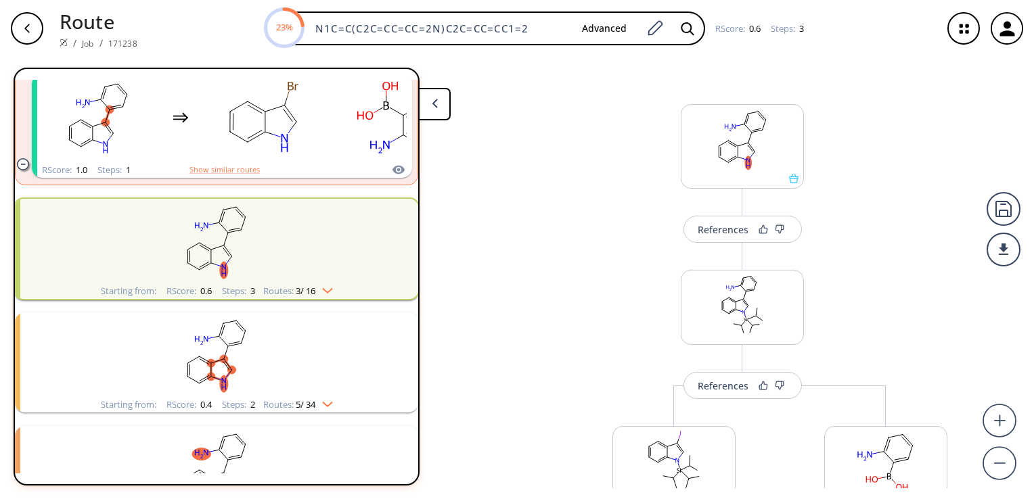
click at [325, 288] on img "clusters" at bounding box center [324, 288] width 18 height 11
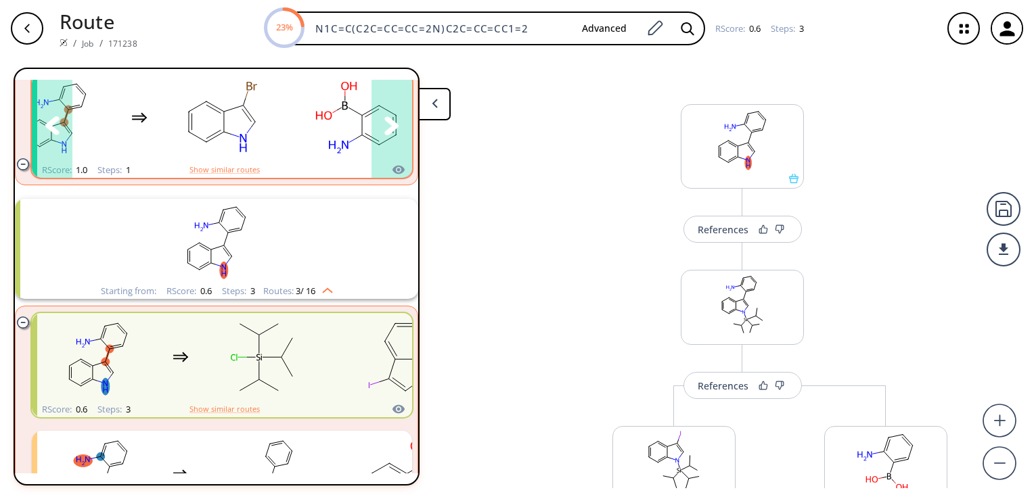
click at [384, 129] on icon "clusters" at bounding box center [391, 125] width 15 height 19
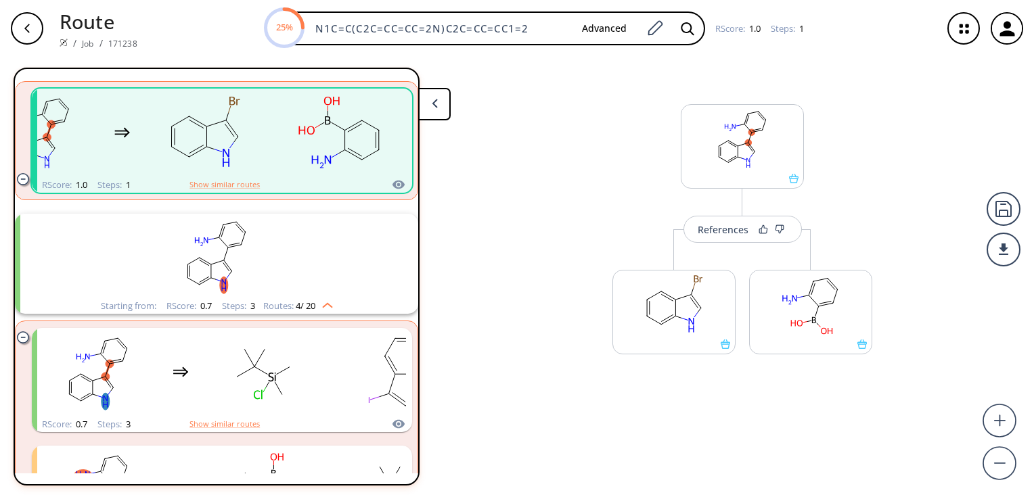
scroll to position [399, 0]
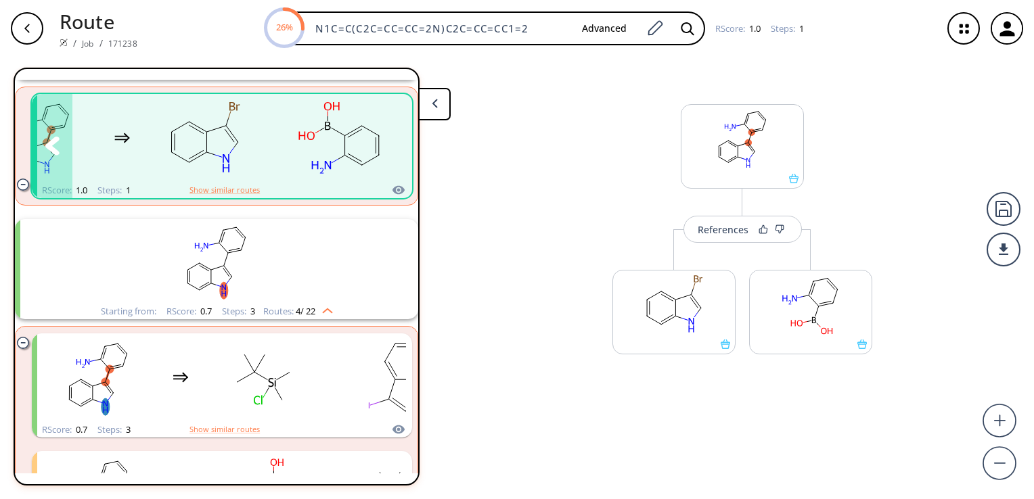
click at [293, 151] on rect "clusters" at bounding box center [340, 138] width 122 height 85
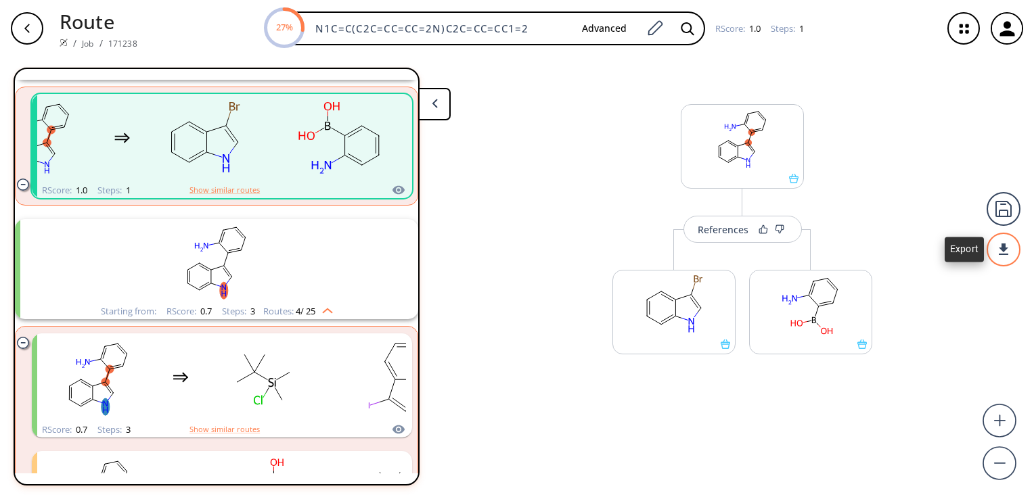
click at [999, 258] on div at bounding box center [1004, 250] width 34 height 34
click at [845, 352] on div at bounding box center [517, 249] width 1034 height 499
click at [676, 339] on rect at bounding box center [674, 305] width 122 height 69
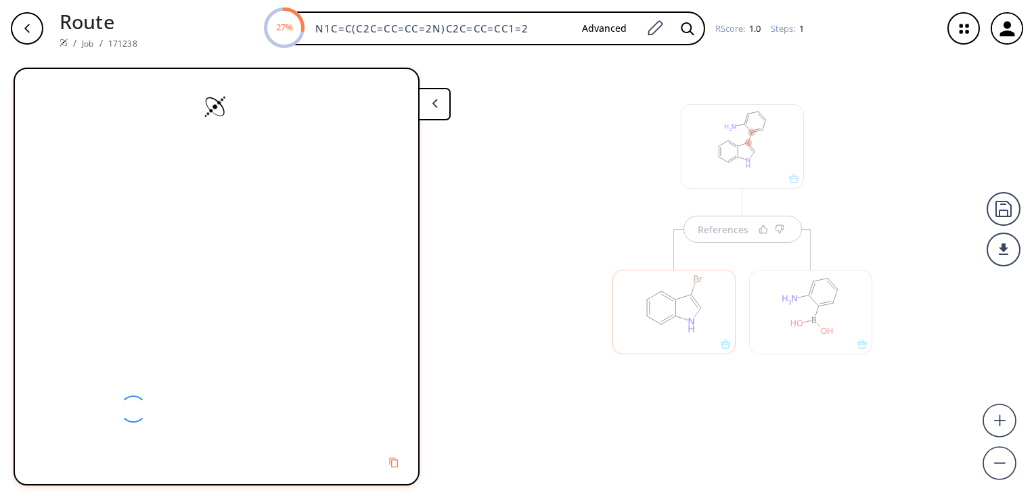
scroll to position [0, 0]
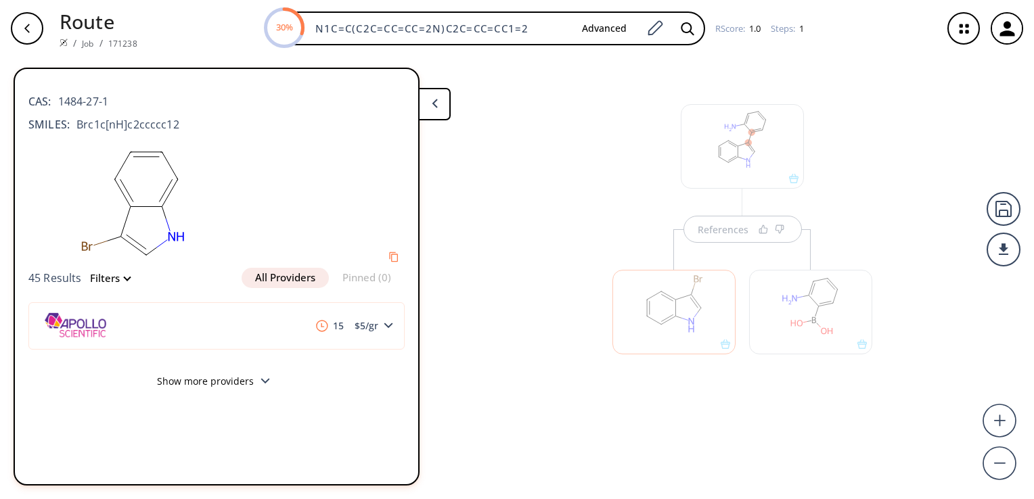
click at [485, 202] on div "References" at bounding box center [517, 273] width 1034 height 432
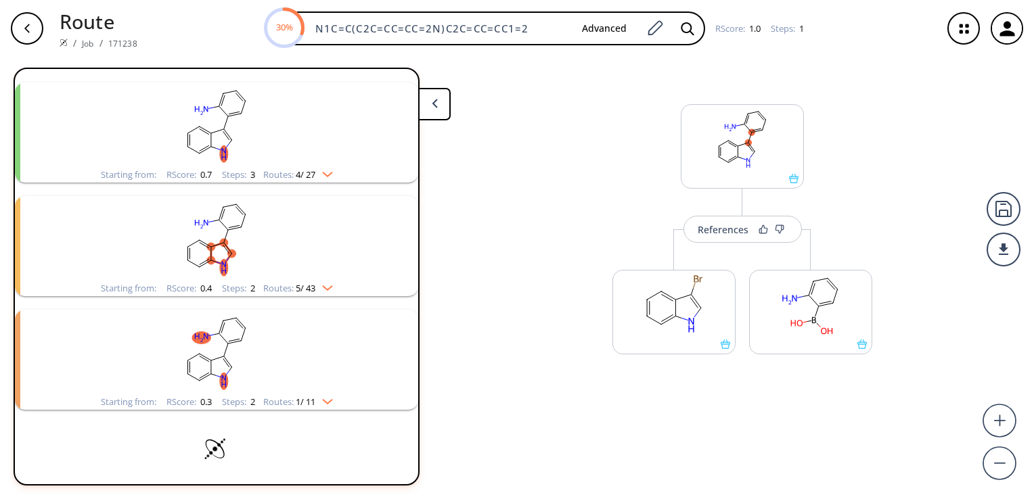
scroll to position [418, 0]
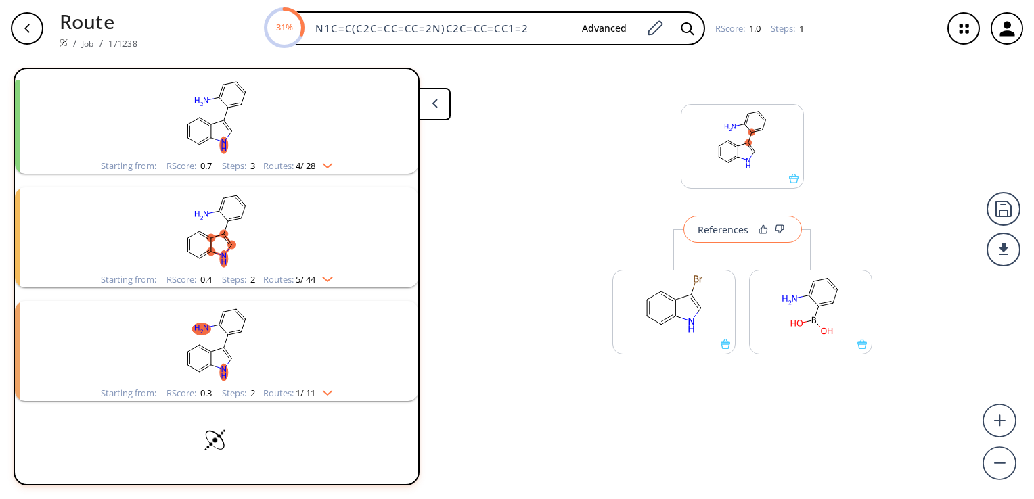
click at [725, 229] on div "References" at bounding box center [723, 229] width 51 height 9
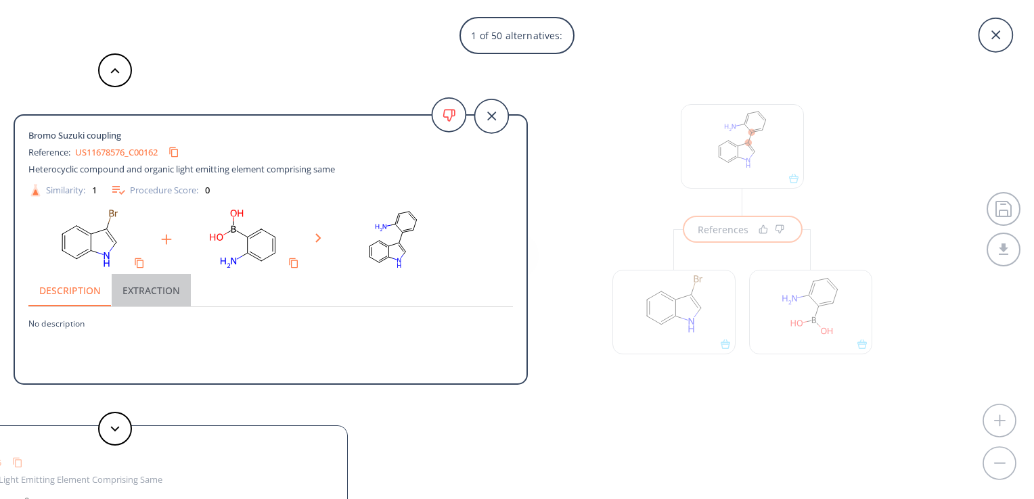
click at [133, 296] on button "Extraction" at bounding box center [151, 290] width 79 height 32
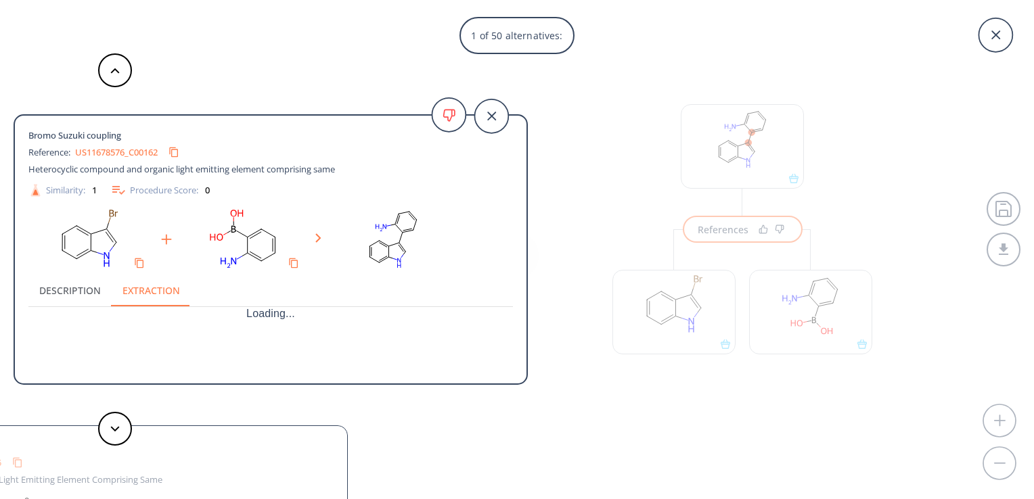
click at [71, 284] on button "Description" at bounding box center [69, 290] width 83 height 32
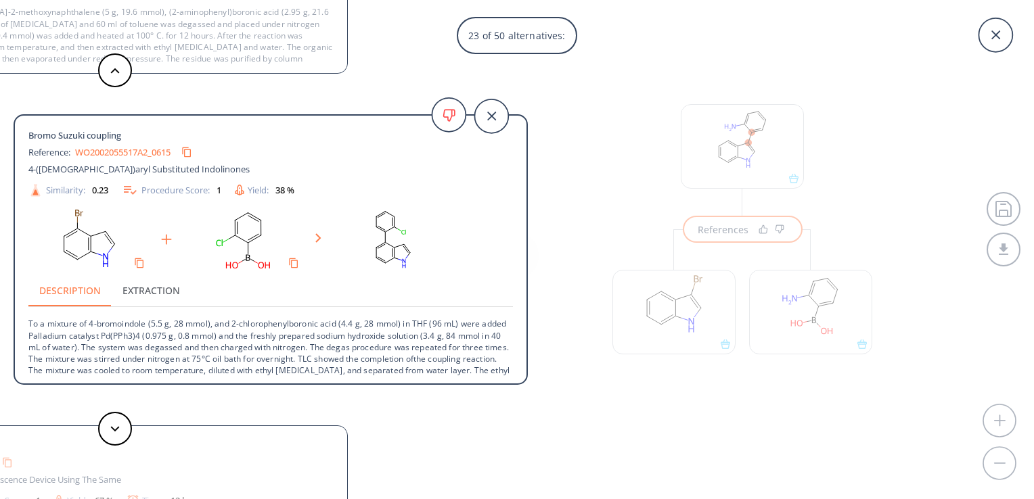
click at [524, 264] on div "Bromo Suzuki coupling Reference: WO2002055517A2_0615 4-([DEMOGRAPHIC_DATA])aryl…" at bounding box center [271, 249] width 514 height 271
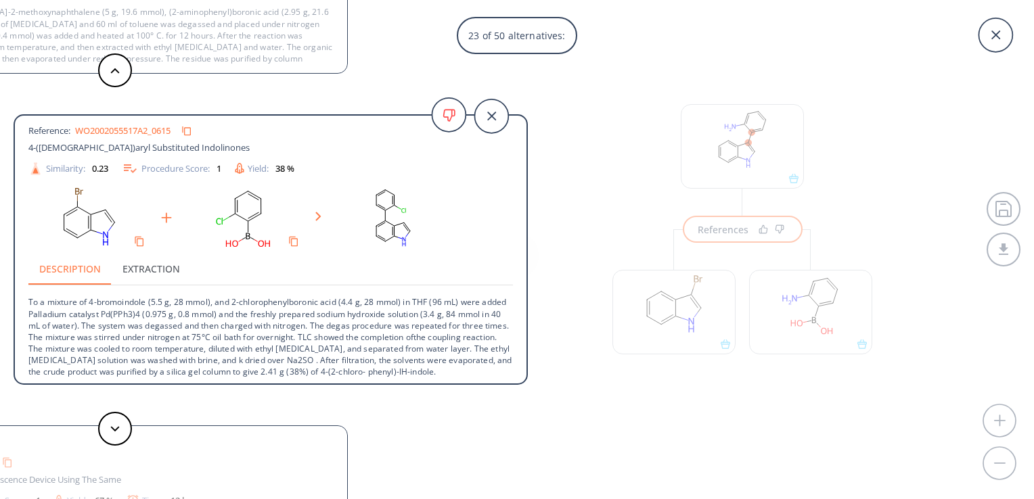
scroll to position [24, 0]
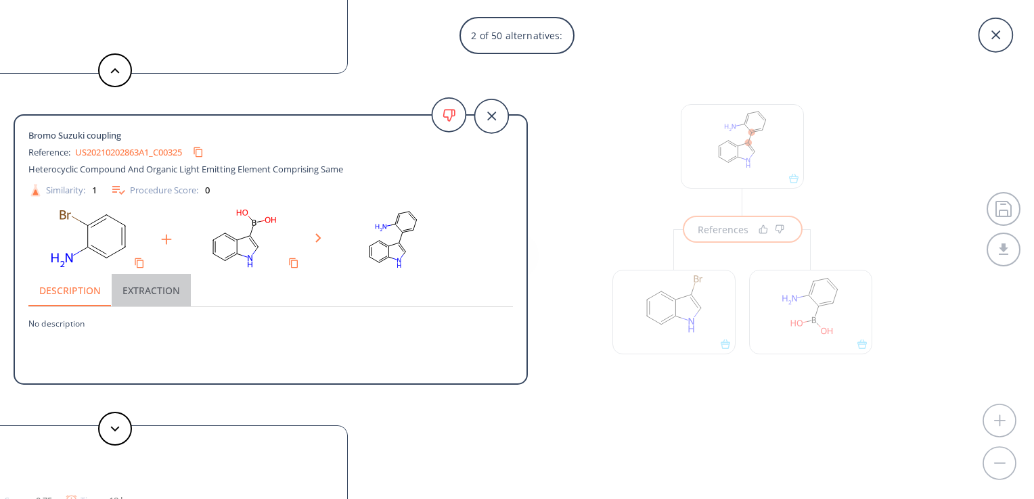
click at [160, 286] on button "Extraction" at bounding box center [151, 290] width 79 height 32
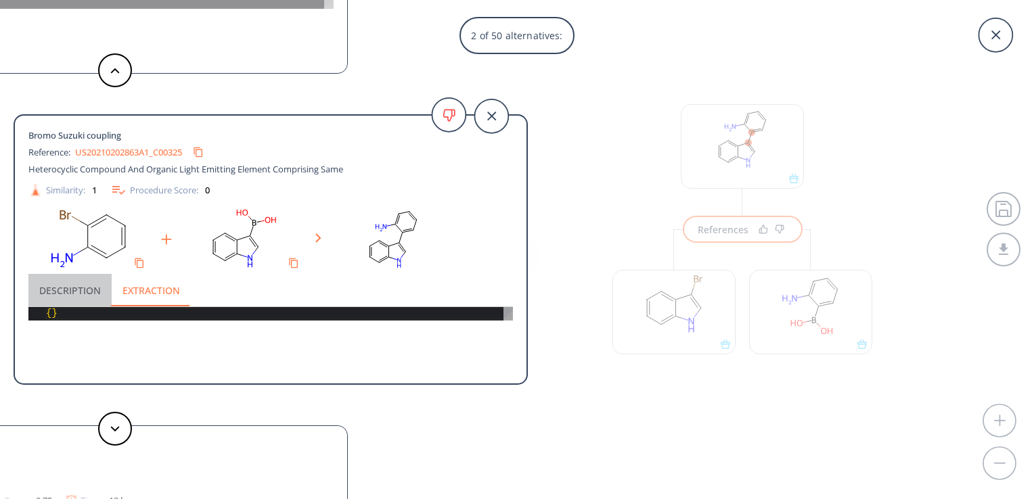
click at [54, 290] on button "Description" at bounding box center [69, 290] width 83 height 32
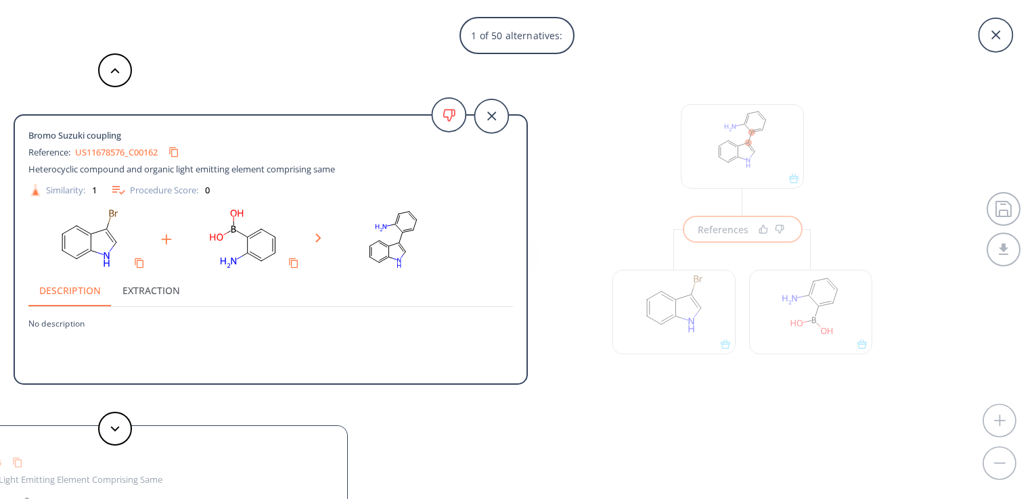
click at [122, 302] on button "Extraction" at bounding box center [151, 290] width 79 height 32
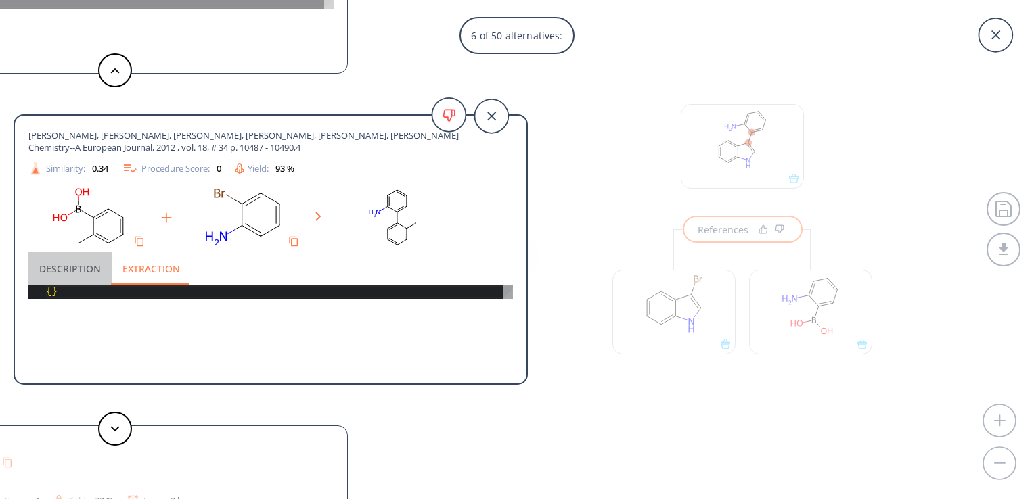
click at [68, 268] on button "Description" at bounding box center [69, 268] width 83 height 32
